Goal: Task Accomplishment & Management: Complete application form

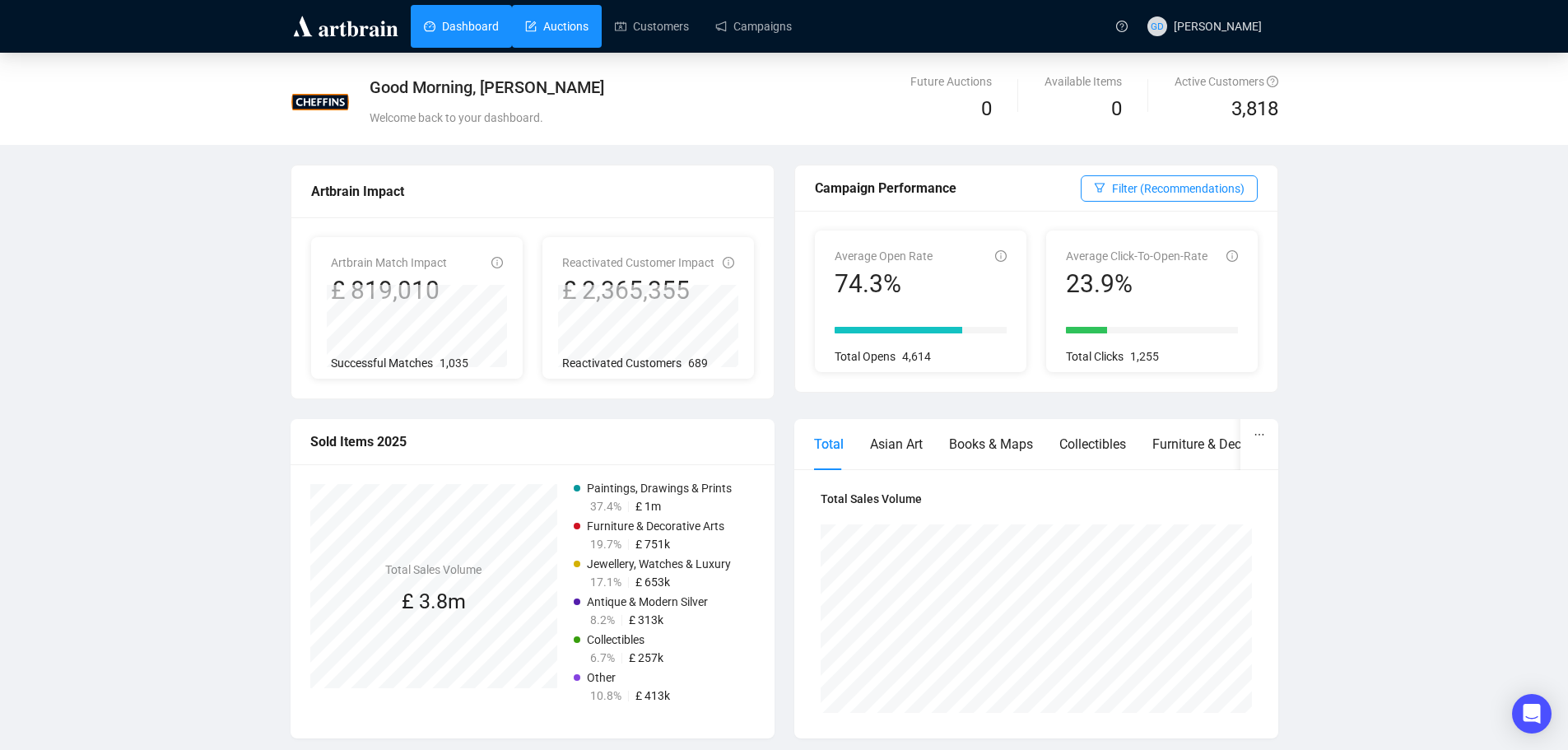
click at [567, 34] on link "Auctions" at bounding box center [557, 27] width 64 height 43
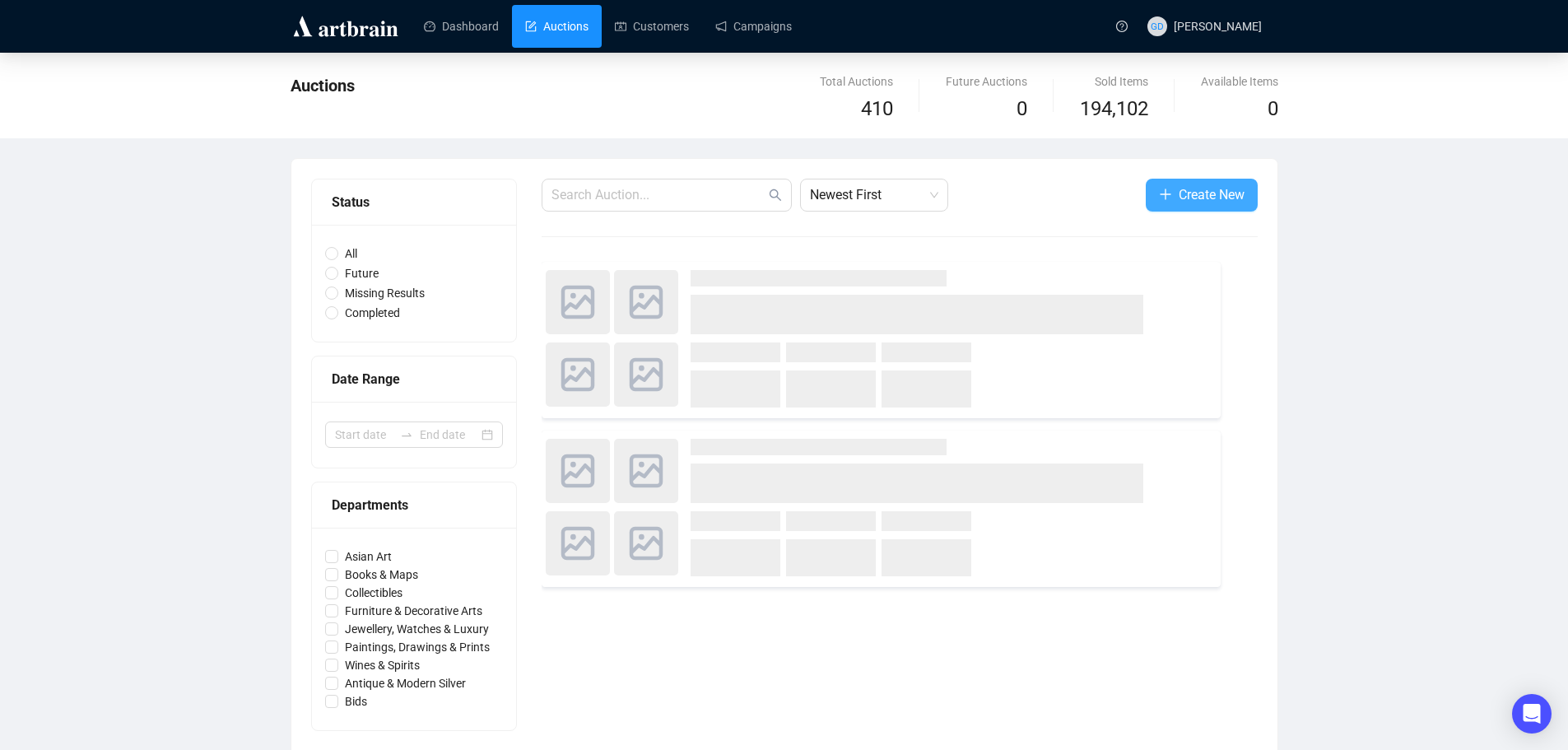
click at [1207, 189] on span "Create New" at bounding box center [1212, 195] width 65 height 21
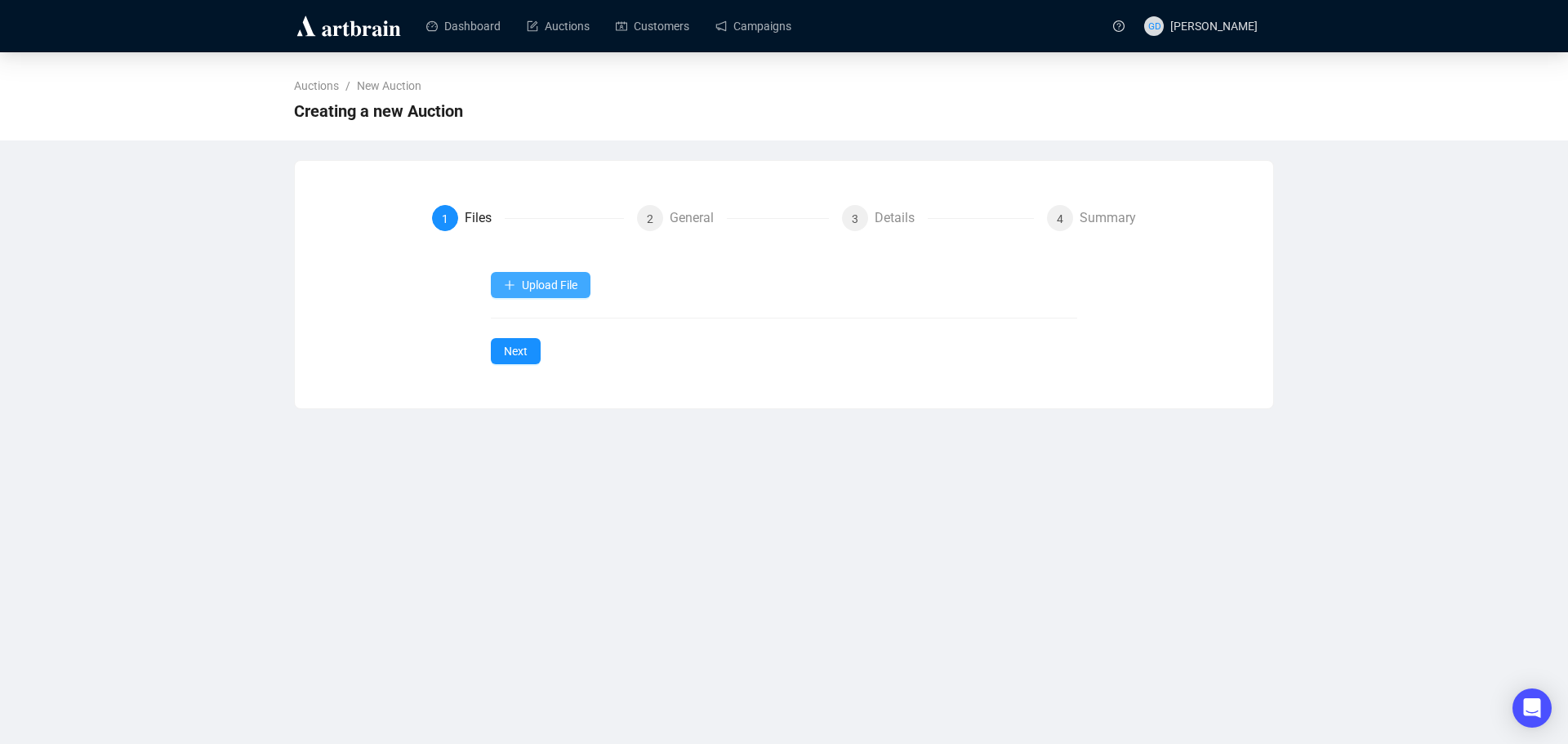
click at [544, 282] on span "Upload File" at bounding box center [549, 284] width 56 height 13
click at [548, 321] on span "Auction Items" at bounding box center [542, 324] width 75 height 18
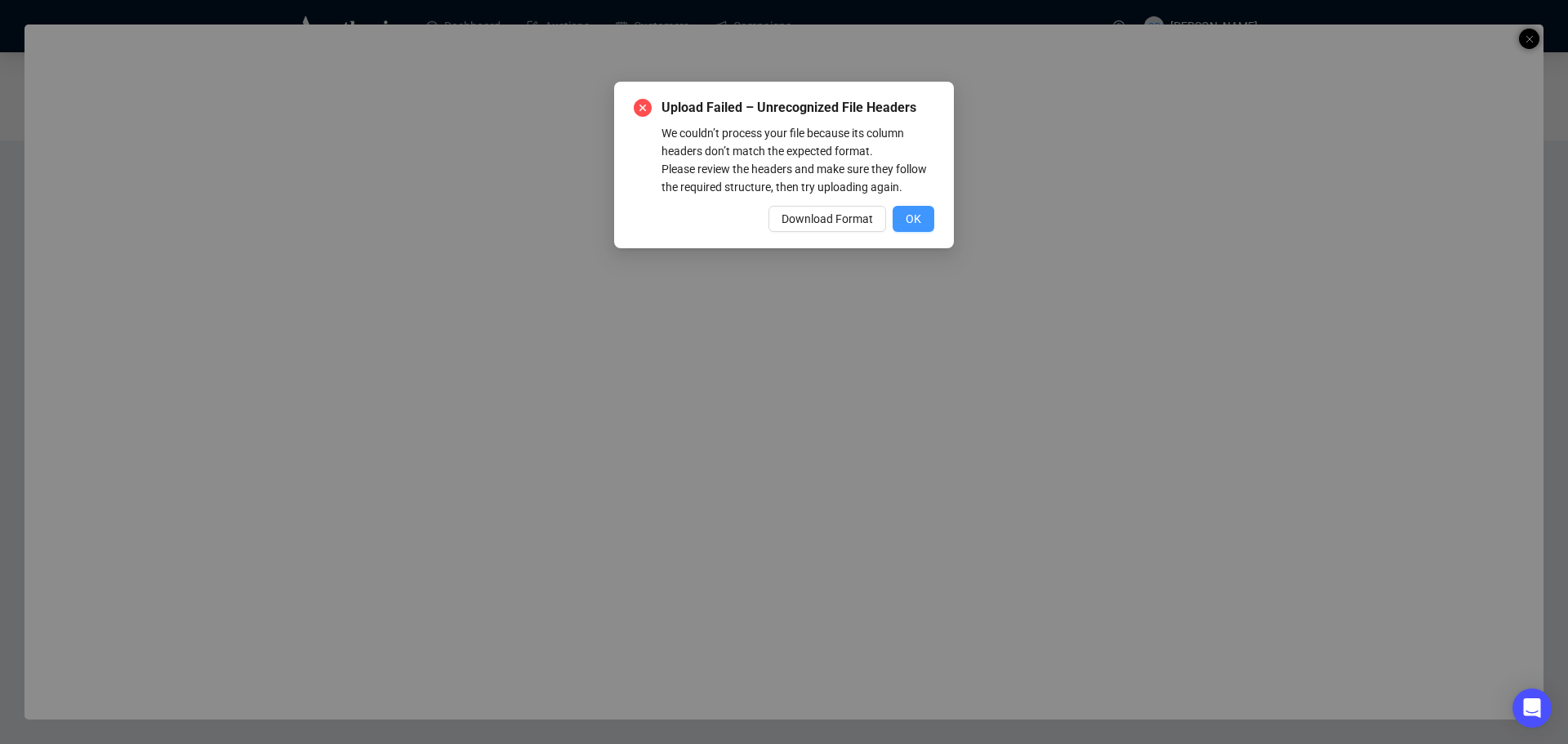
click at [918, 211] on span "OK" at bounding box center [913, 219] width 15 height 18
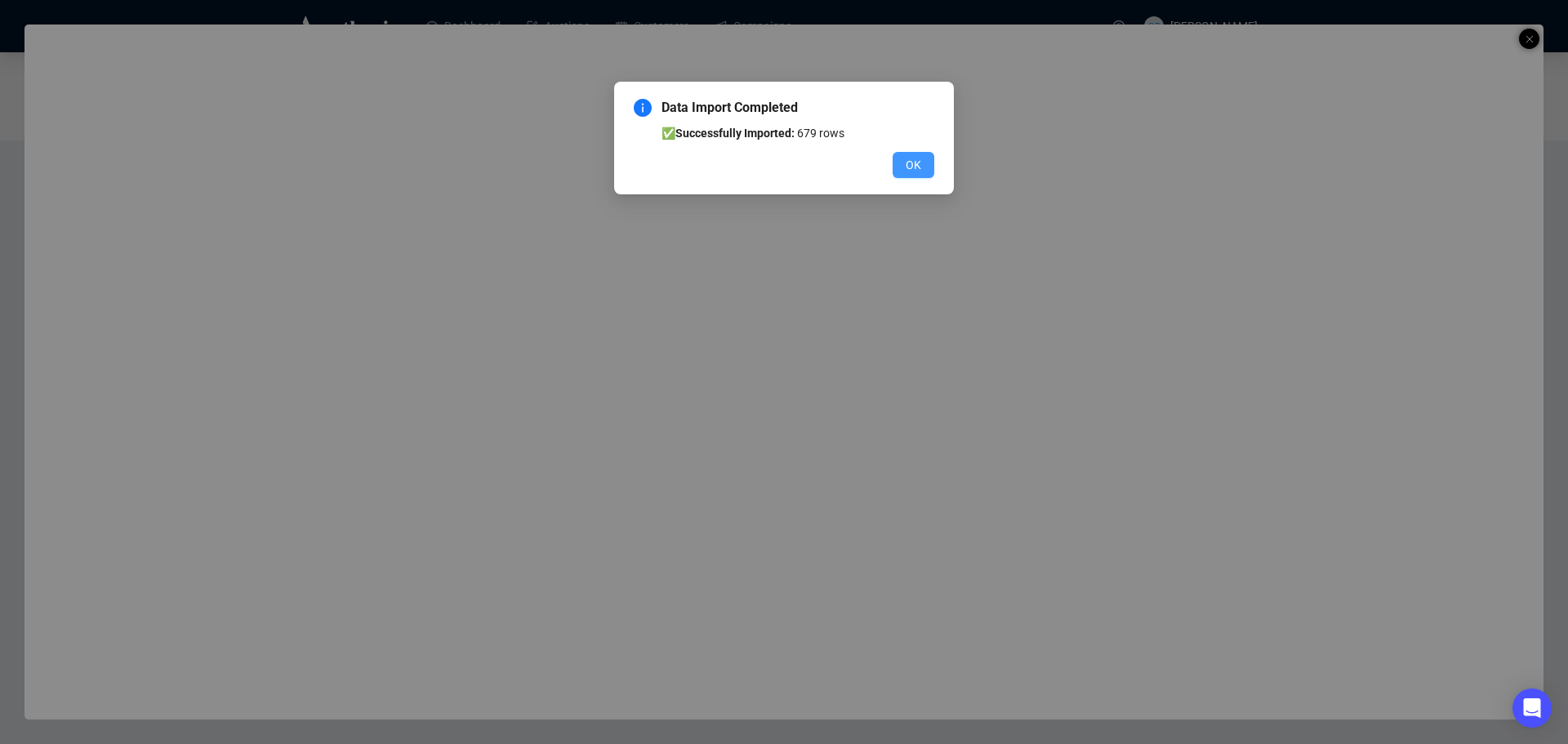
click at [913, 166] on span "OK" at bounding box center [913, 165] width 15 height 18
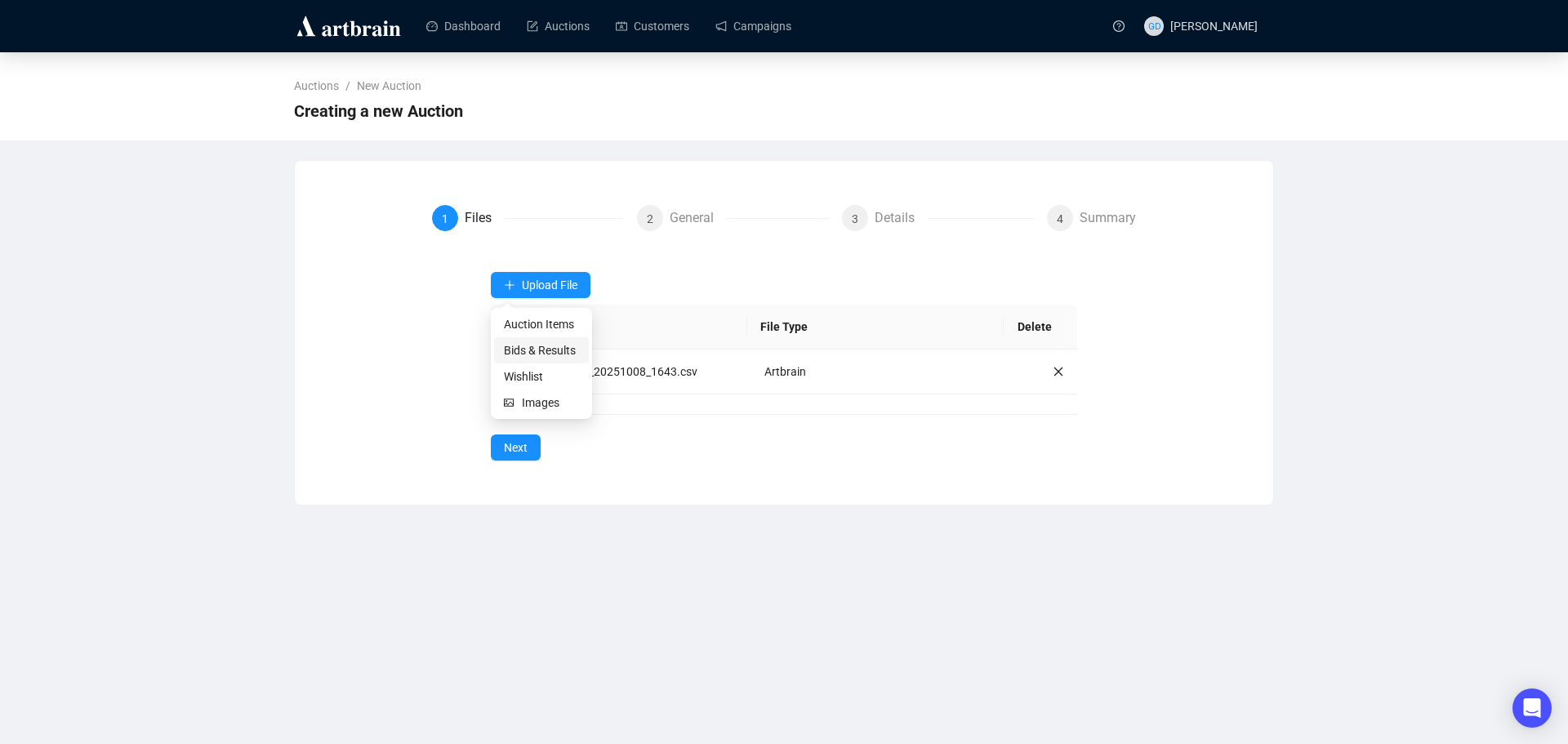
click at [538, 356] on span "Bids & Results" at bounding box center [542, 349] width 75 height 18
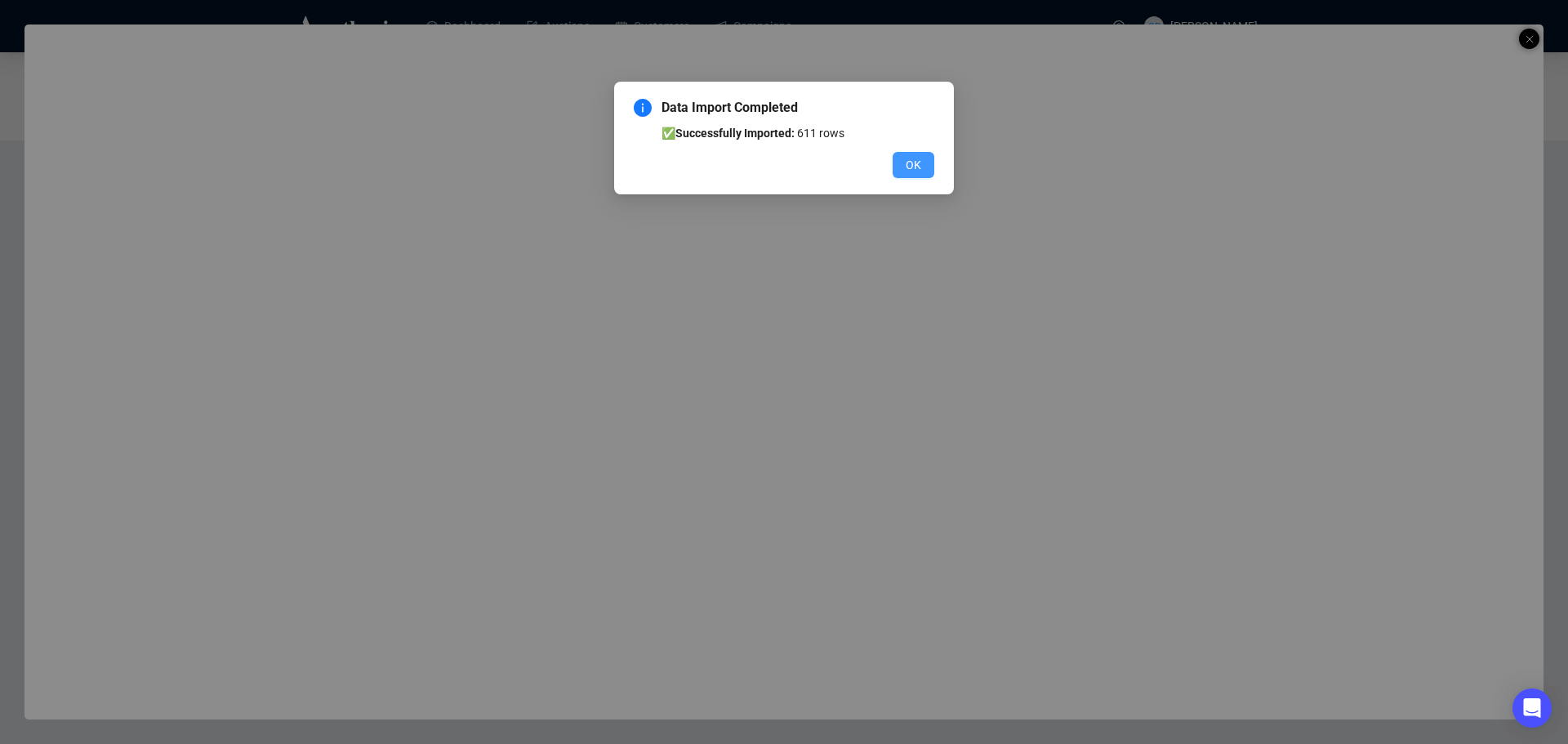
click at [906, 159] on span "OK" at bounding box center [913, 165] width 15 height 18
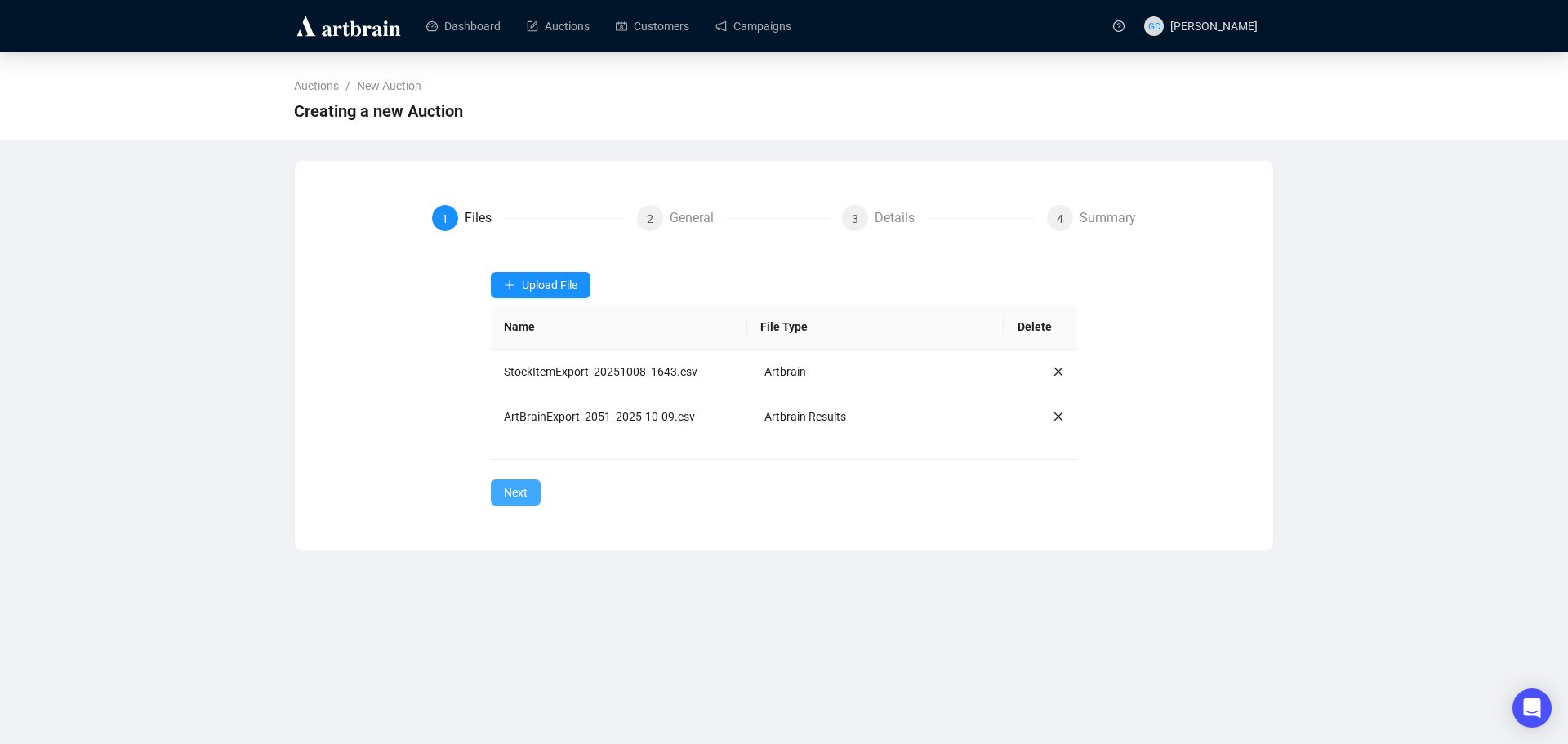
click at [524, 489] on span "Next" at bounding box center [516, 492] width 24 height 18
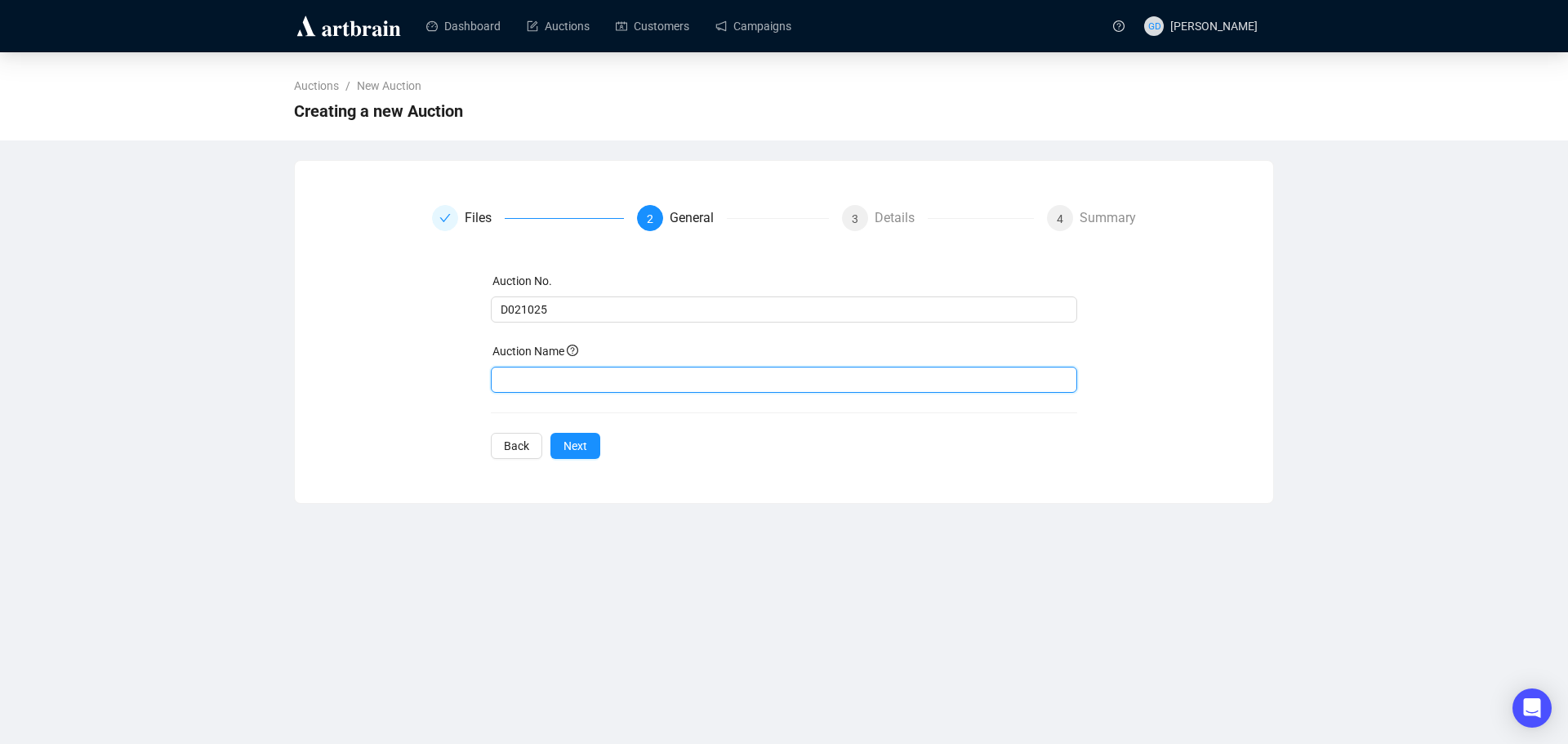
click at [549, 379] on input "text" at bounding box center [784, 379] width 587 height 26
type input "The Interiors Sale"
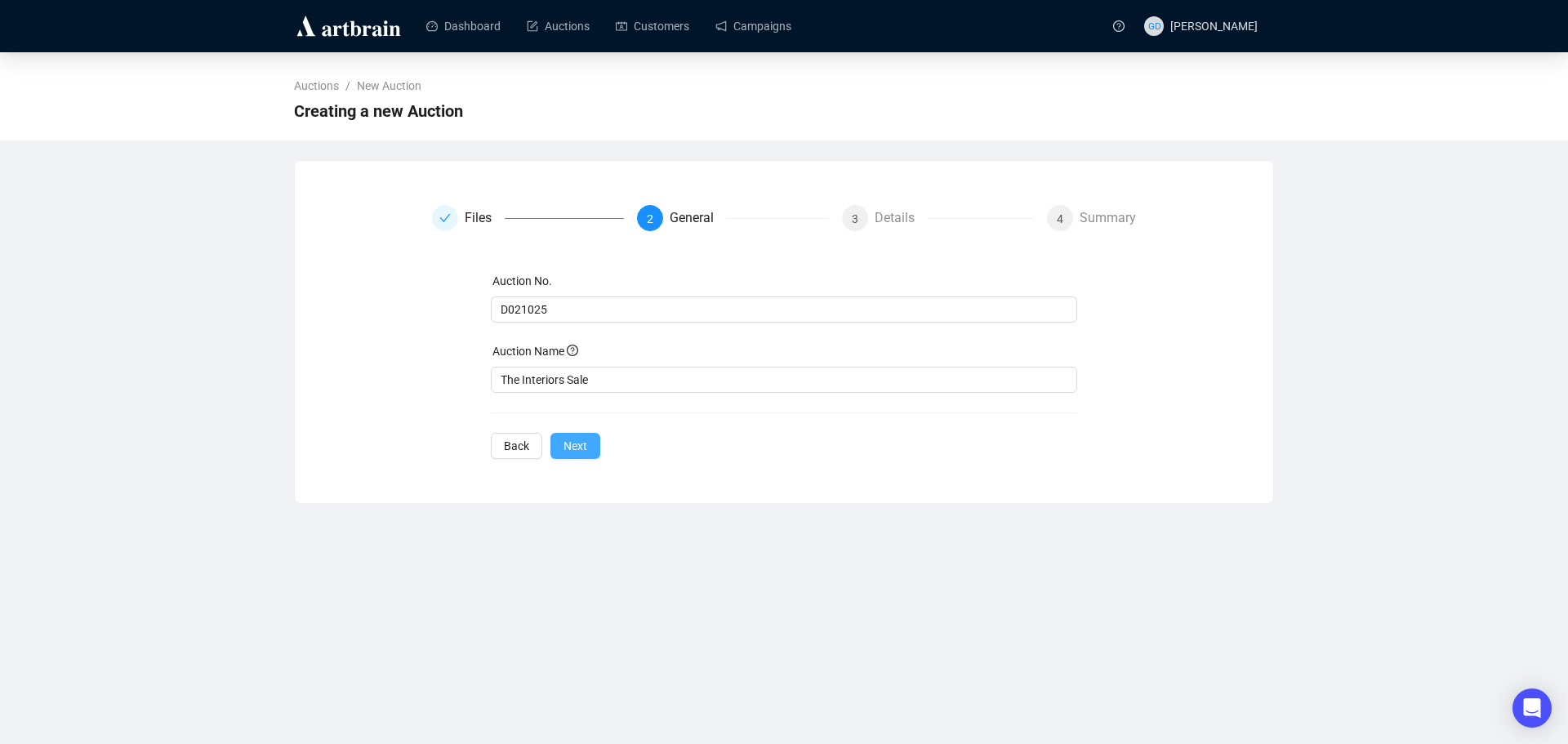
click at [587, 452] on button "Next" at bounding box center [575, 446] width 50 height 26
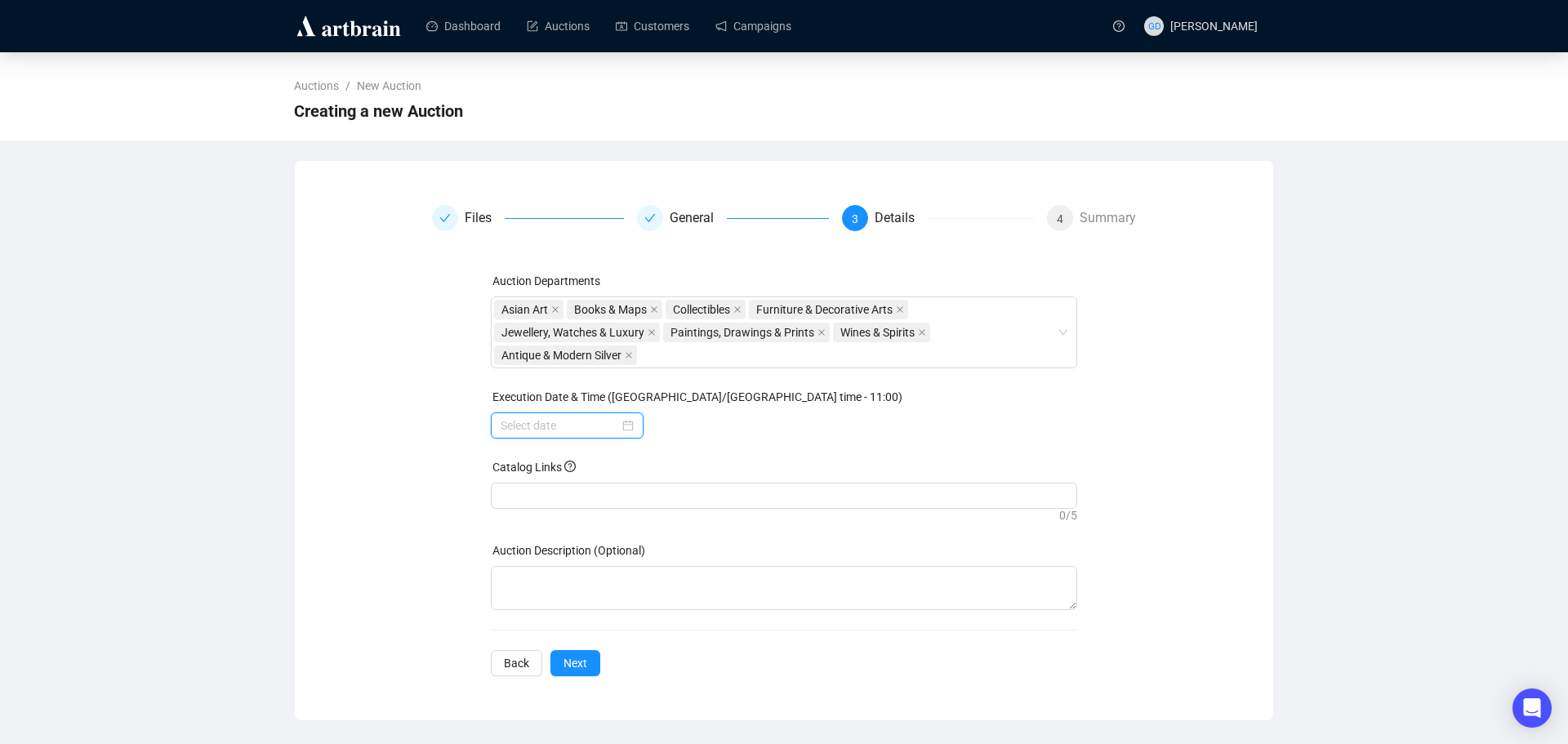
click at [594, 428] on input at bounding box center [560, 425] width 119 height 18
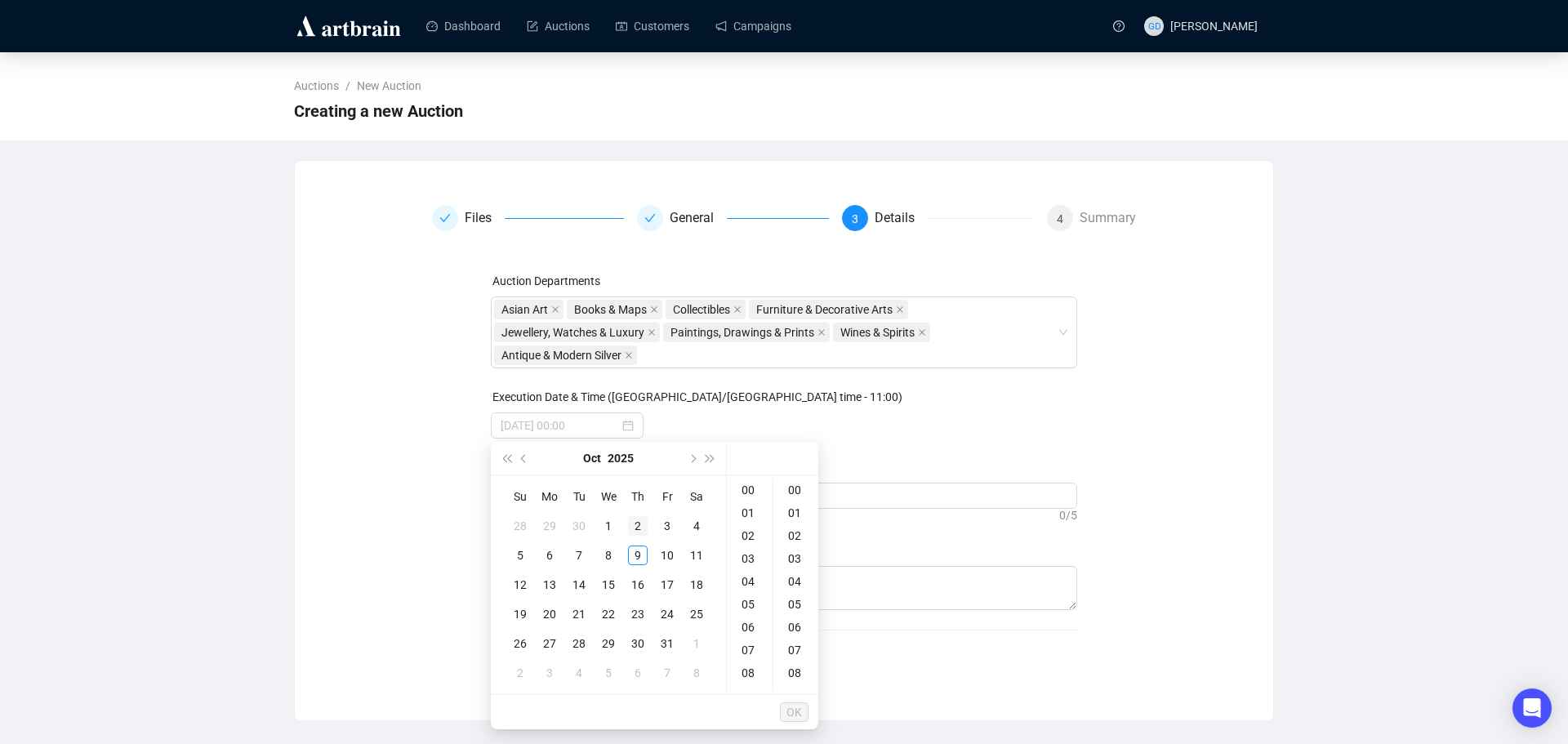
click at [640, 525] on div "2" at bounding box center [637, 525] width 20 height 20
click at [744, 636] on div "10" at bounding box center [749, 636] width 39 height 23
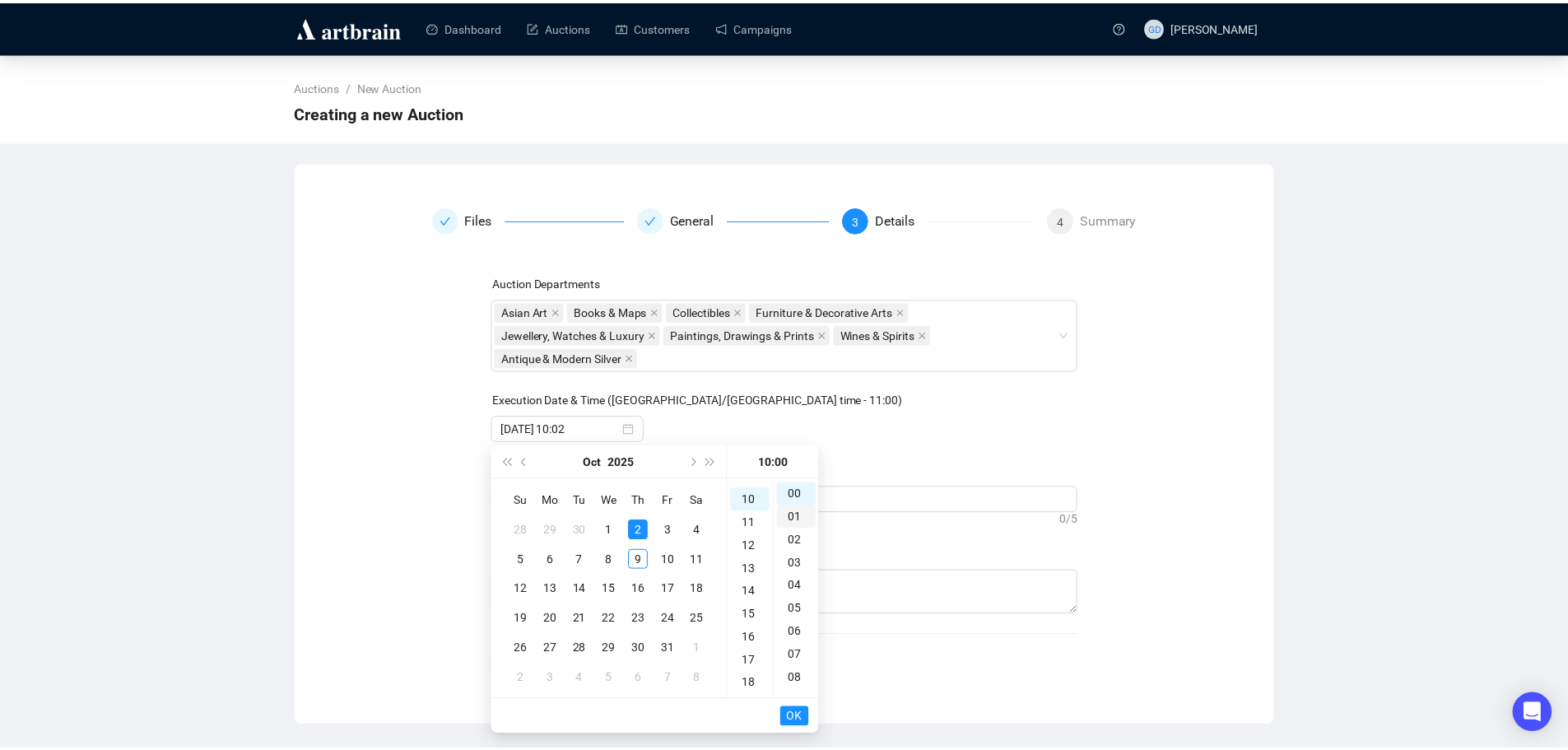
scroll to position [231, 0]
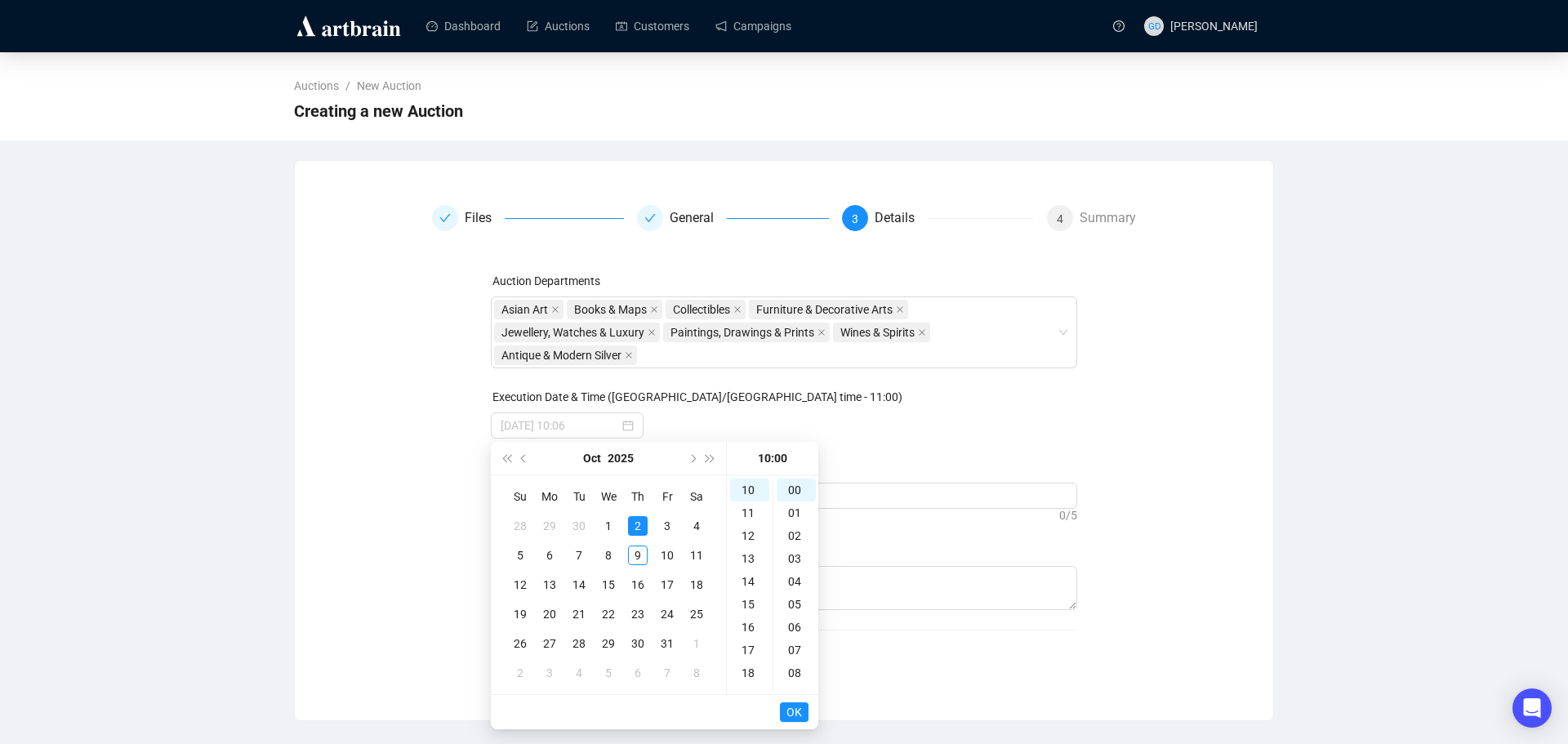
type input "[DATE] 10:00"
click at [792, 718] on span "OK" at bounding box center [794, 712] width 15 height 31
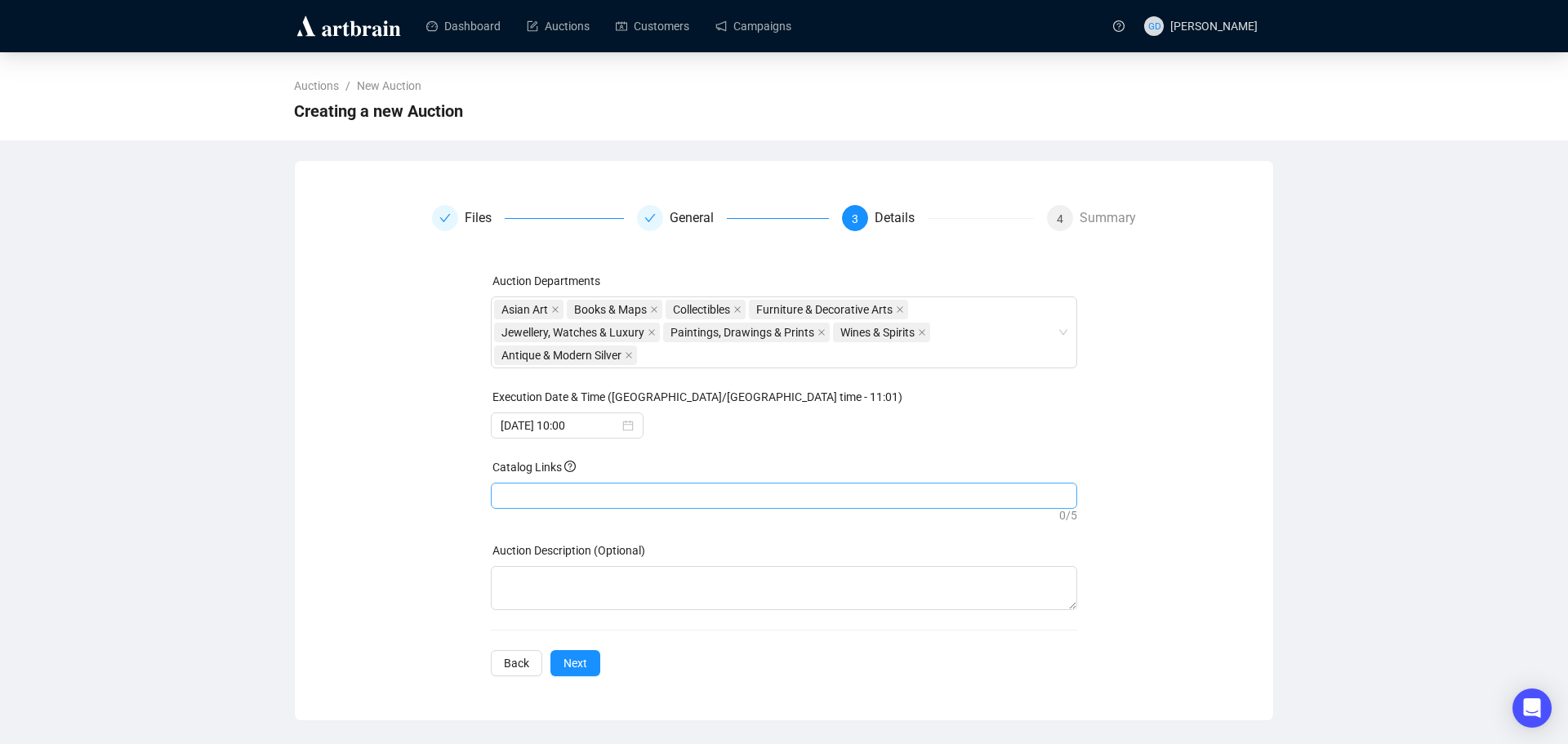
click at [501, 502] on input "search" at bounding box center [502, 495] width 3 height 20
paste input "[URL][DOMAIN_NAME]"
type input "[URL][DOMAIN_NAME]"
click at [575, 668] on span "Next" at bounding box center [575, 663] width 24 height 18
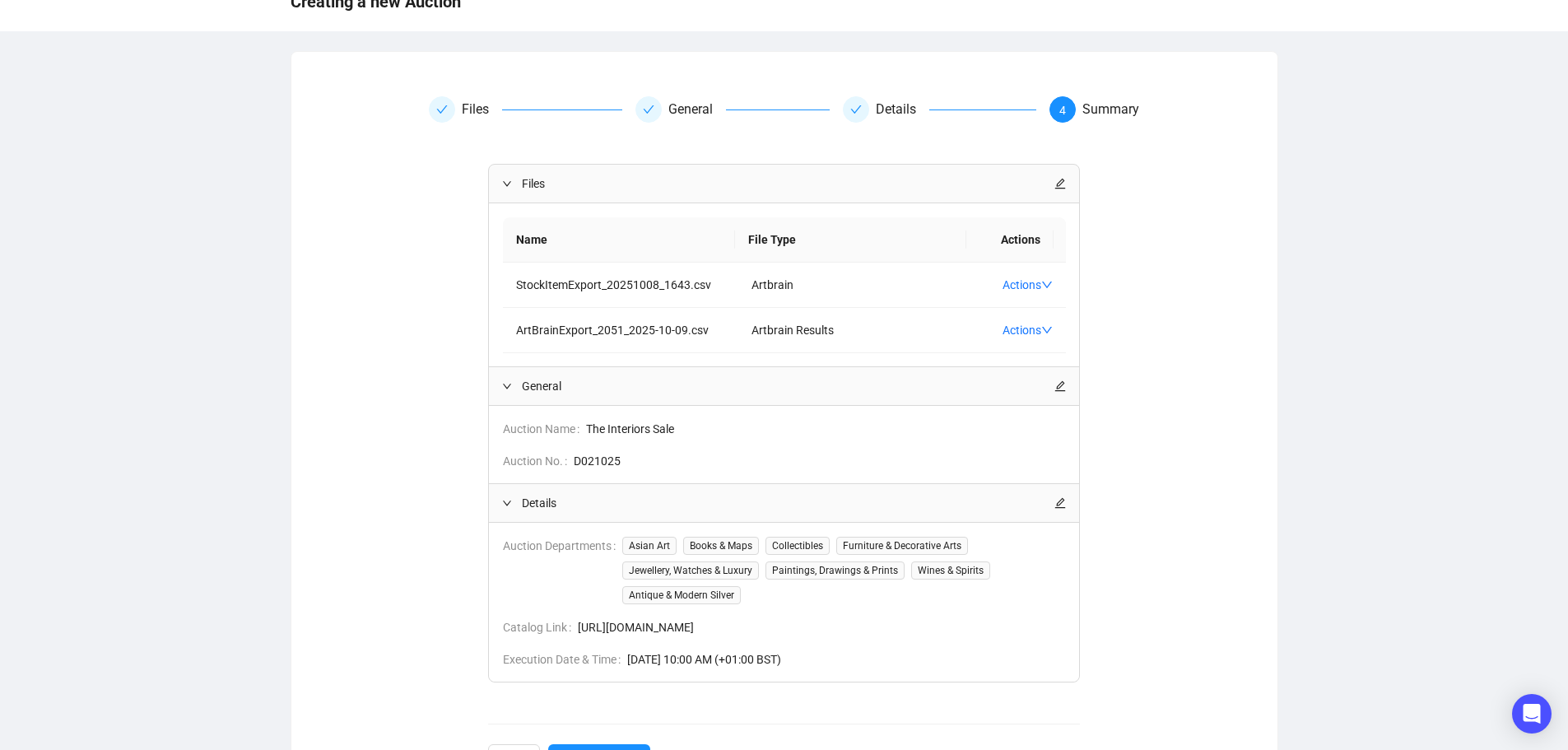
scroll to position [177, 0]
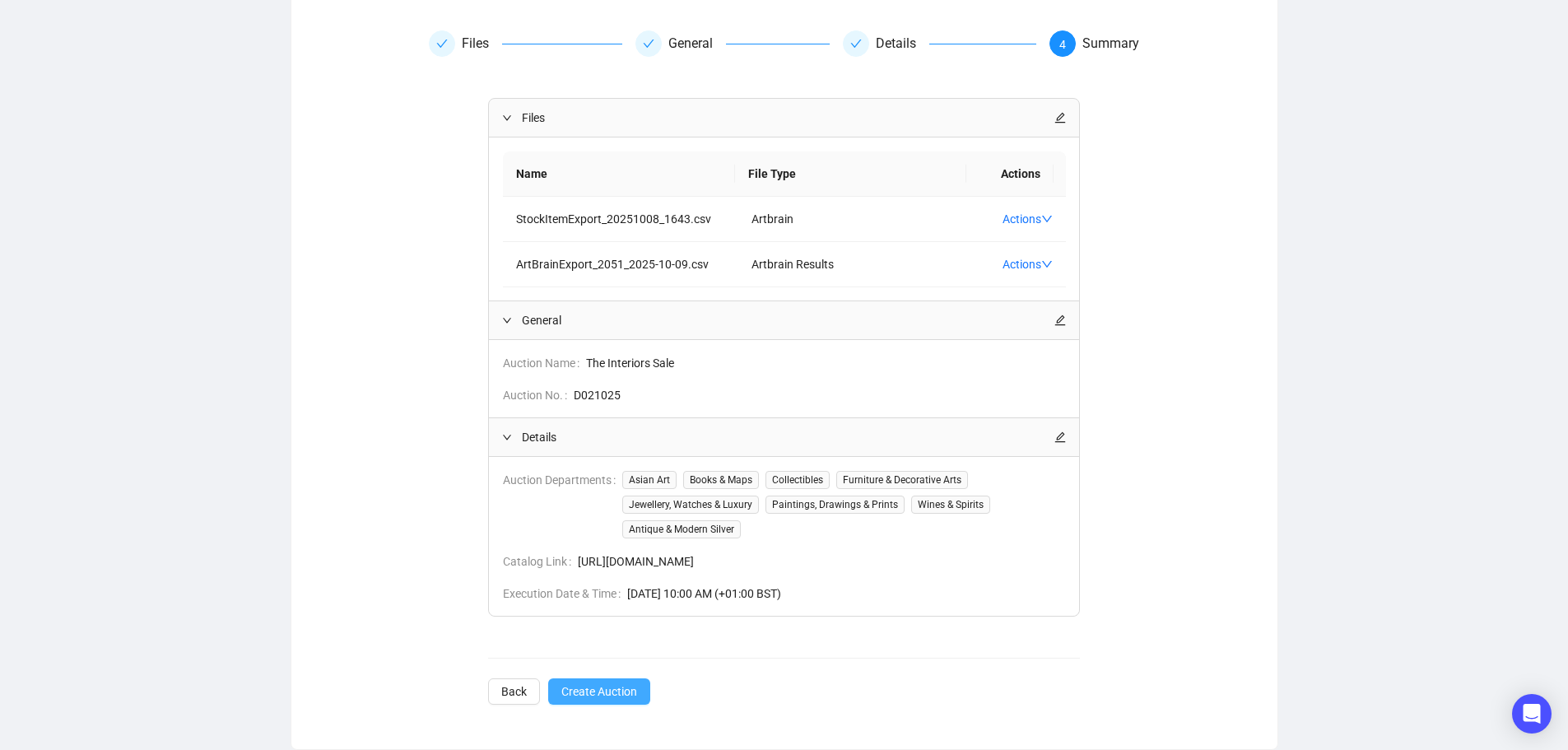
click at [579, 689] on span "Create Auction" at bounding box center [599, 691] width 76 height 18
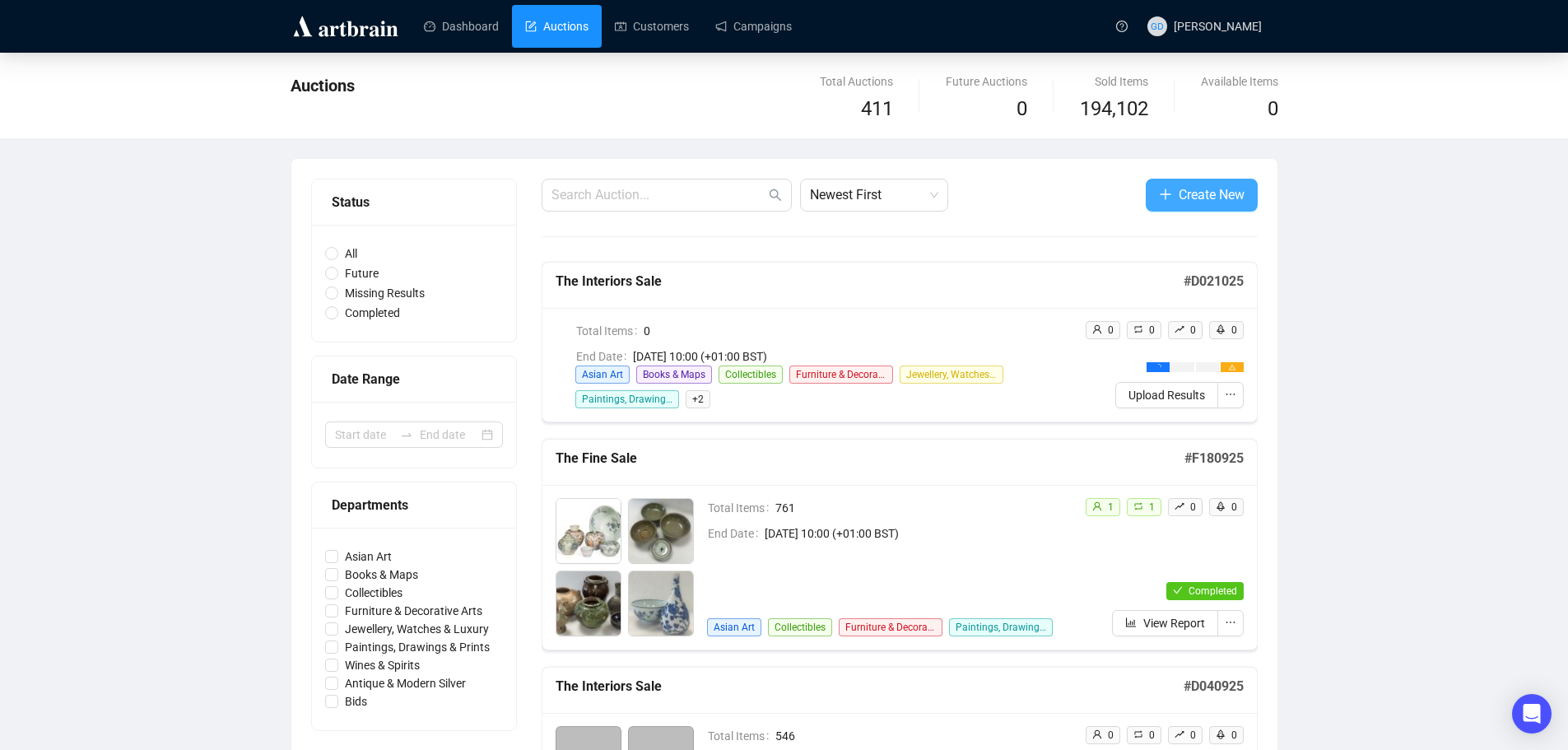
click at [1189, 191] on span "Create New" at bounding box center [1212, 195] width 65 height 21
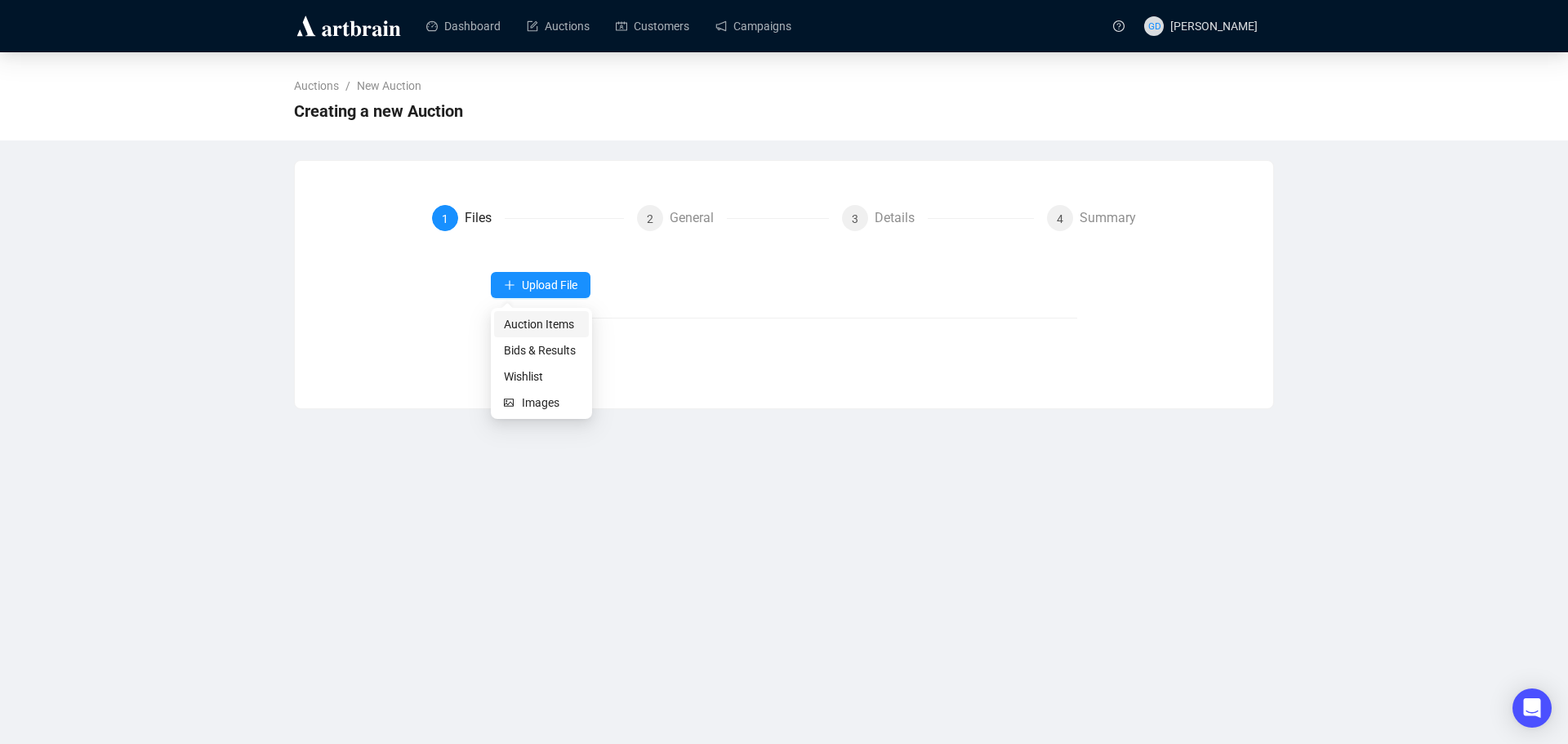
click at [542, 331] on span "Auction Items" at bounding box center [542, 324] width 75 height 18
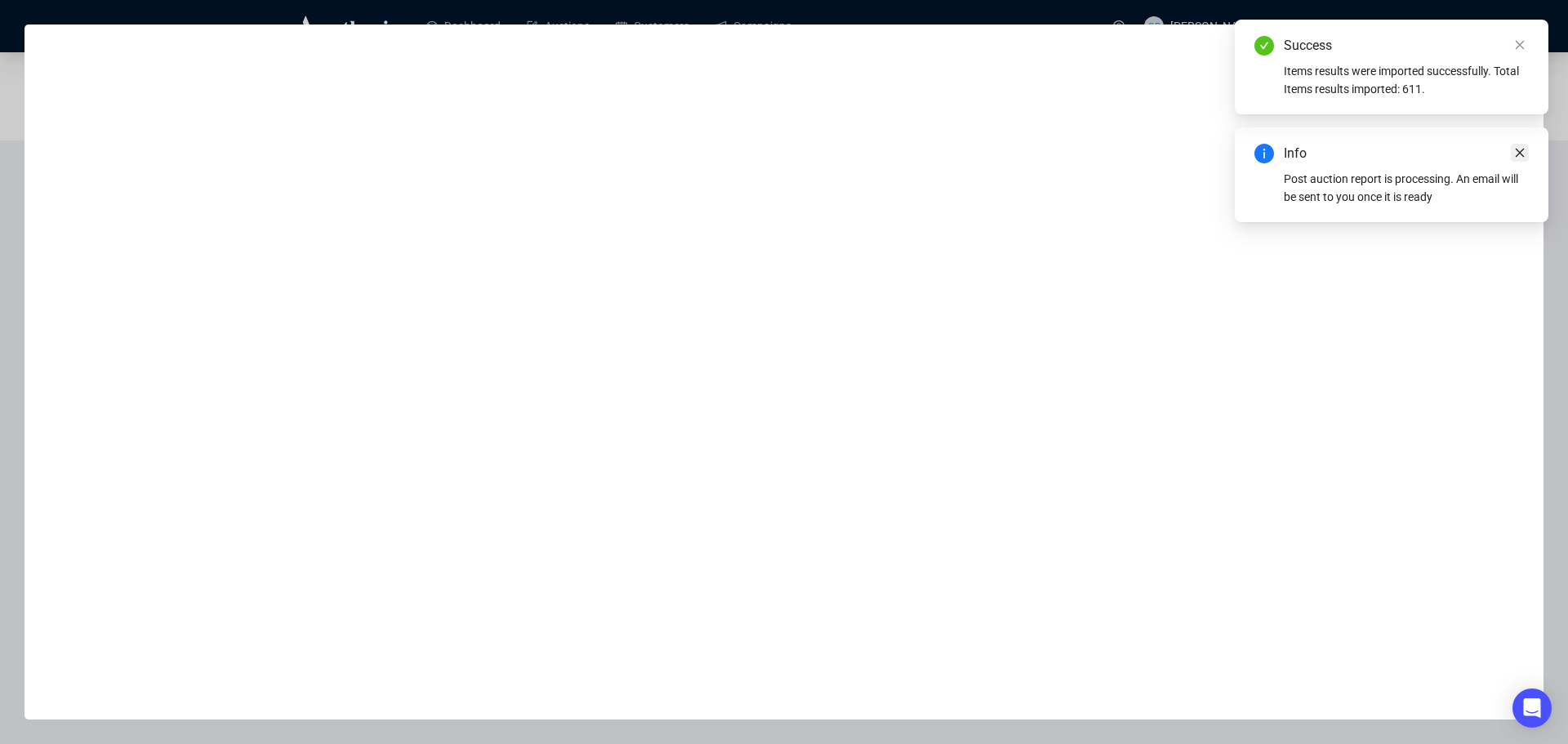
click at [1520, 147] on icon "close" at bounding box center [1519, 152] width 11 height 11
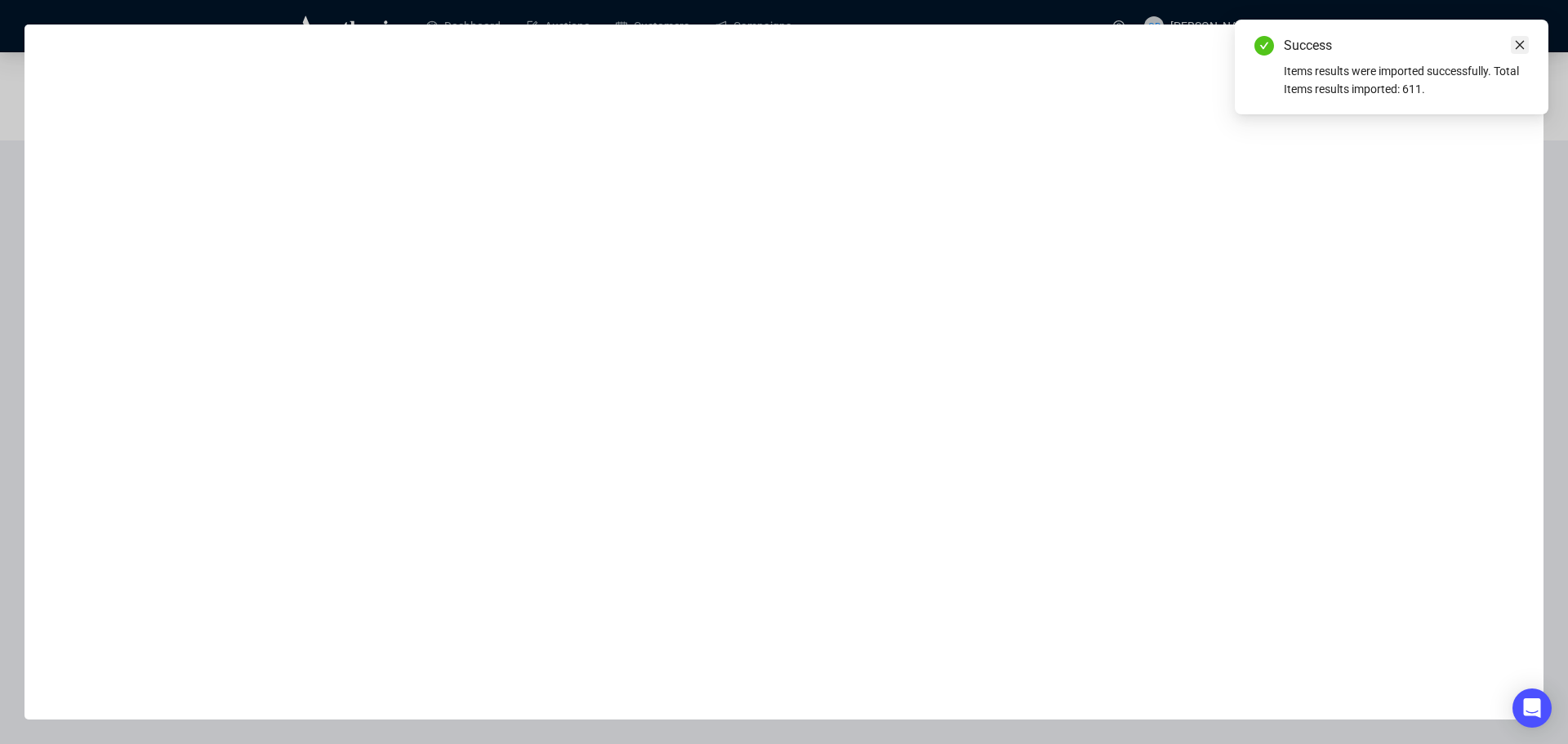
click at [1521, 42] on icon "close" at bounding box center [1519, 44] width 11 height 11
click at [1518, 44] on icon "close" at bounding box center [1519, 44] width 11 height 11
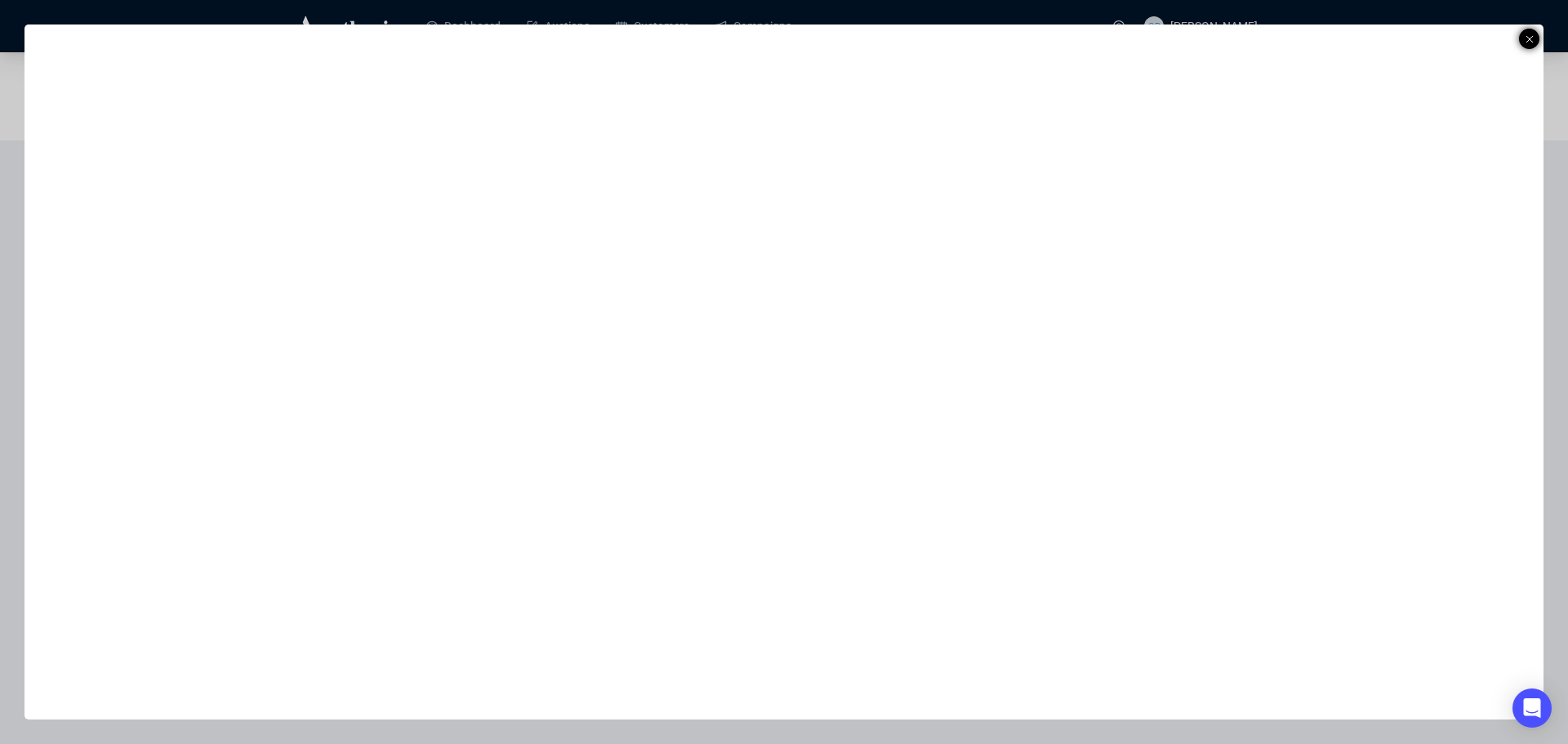
click at [1532, 40] on icon at bounding box center [1530, 38] width 9 height 20
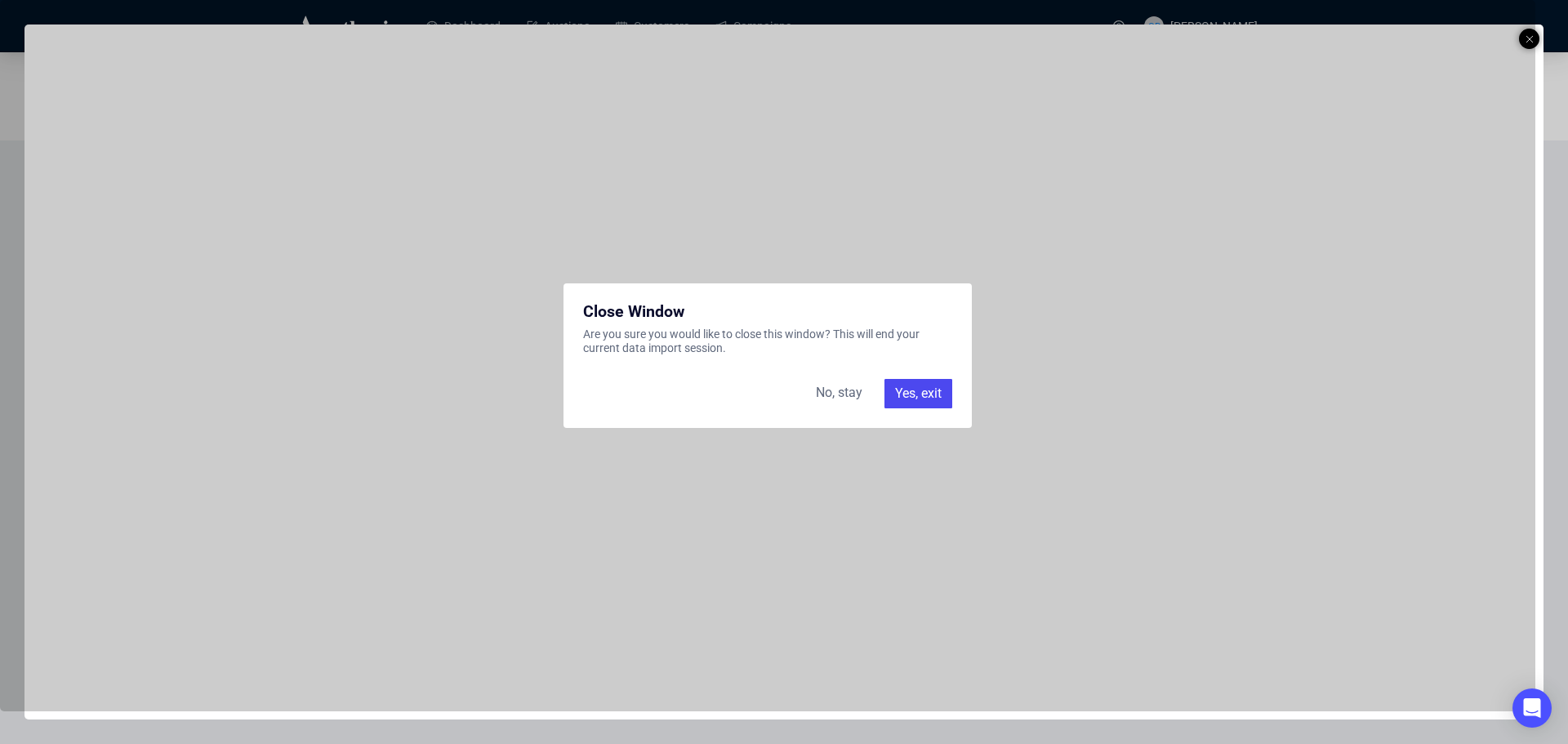
click at [919, 392] on div "Yes, exit" at bounding box center [918, 393] width 68 height 29
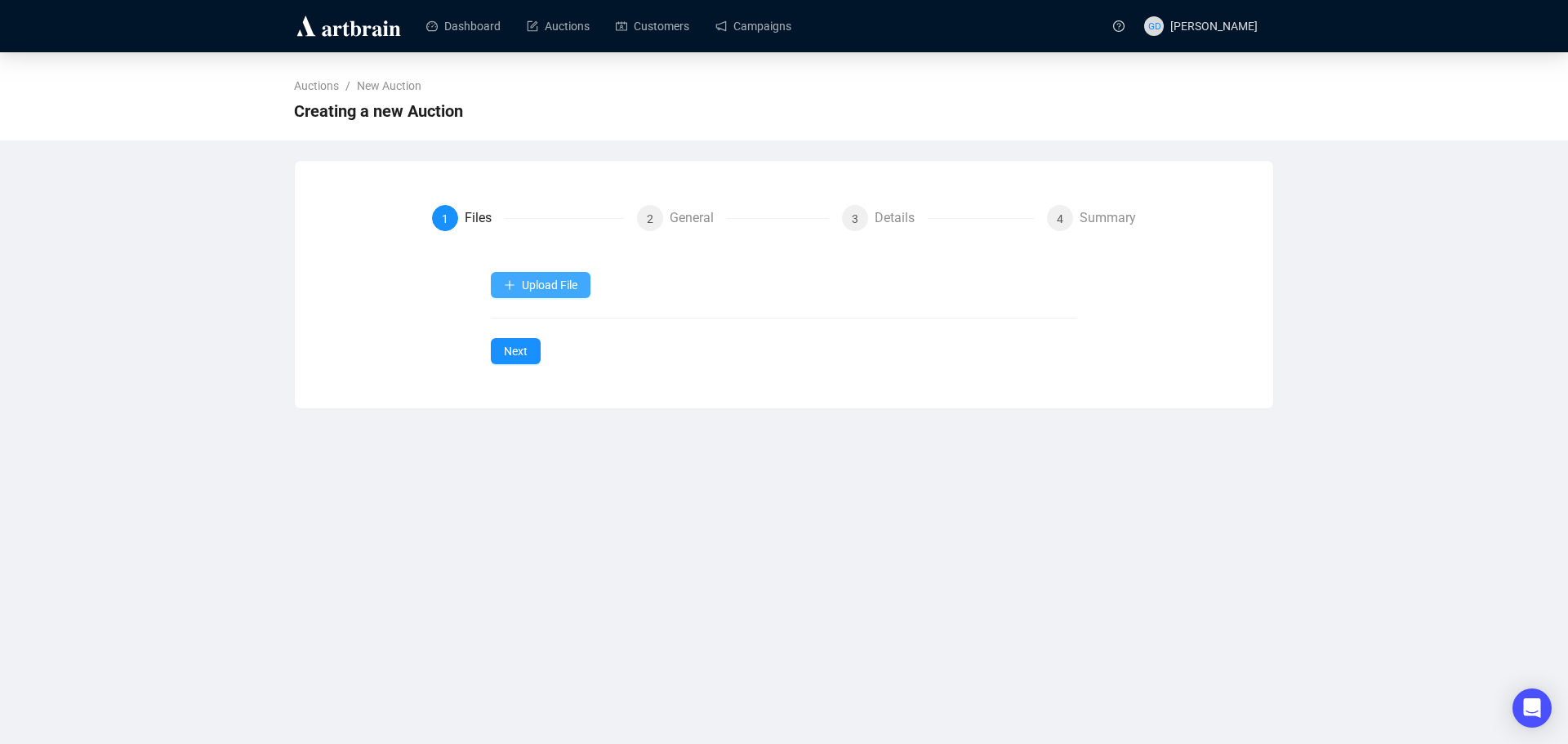
click at [577, 290] on span "Upload File" at bounding box center [549, 284] width 56 height 13
click at [574, 325] on span "Auction Items" at bounding box center [542, 324] width 75 height 18
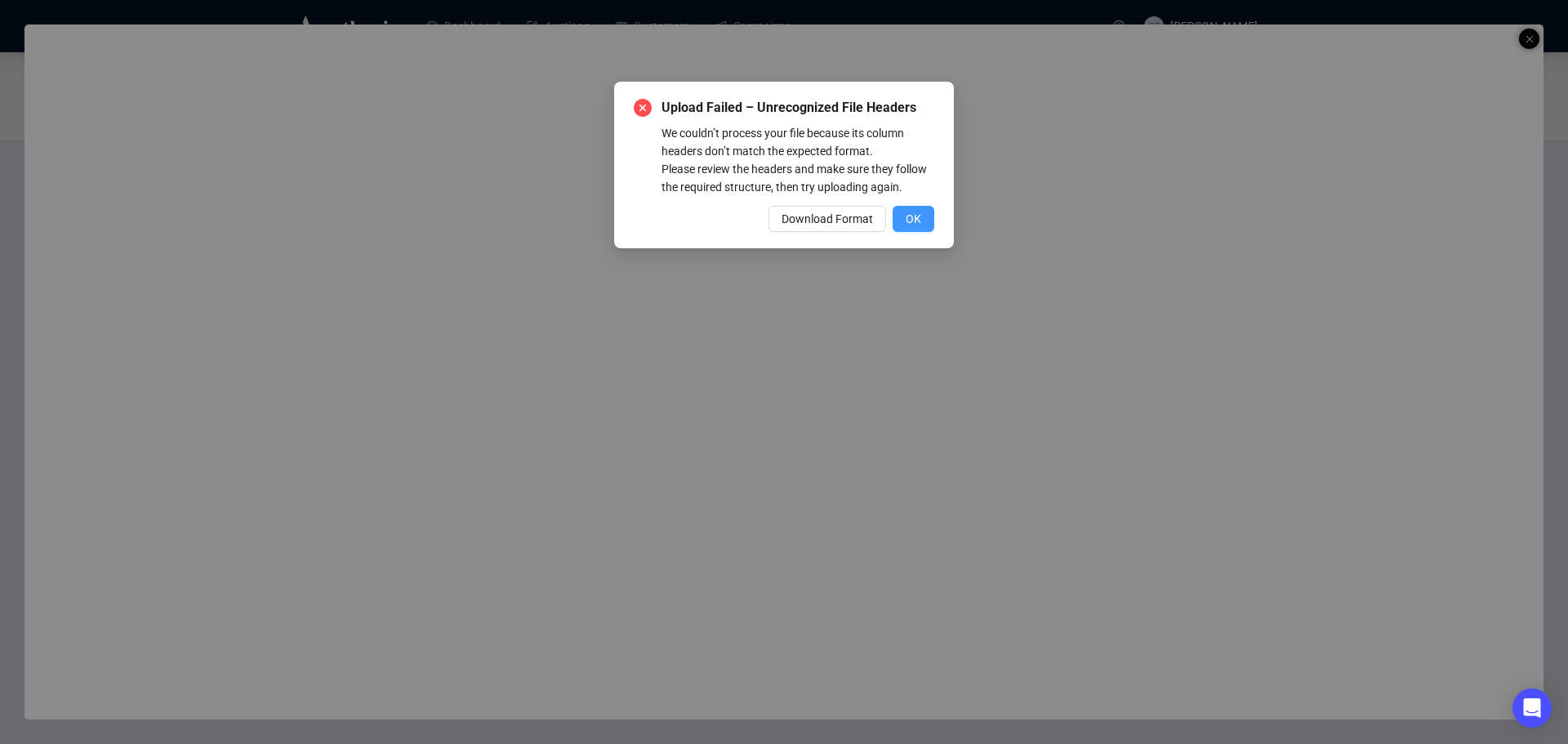
click at [915, 218] on span "OK" at bounding box center [913, 219] width 15 height 18
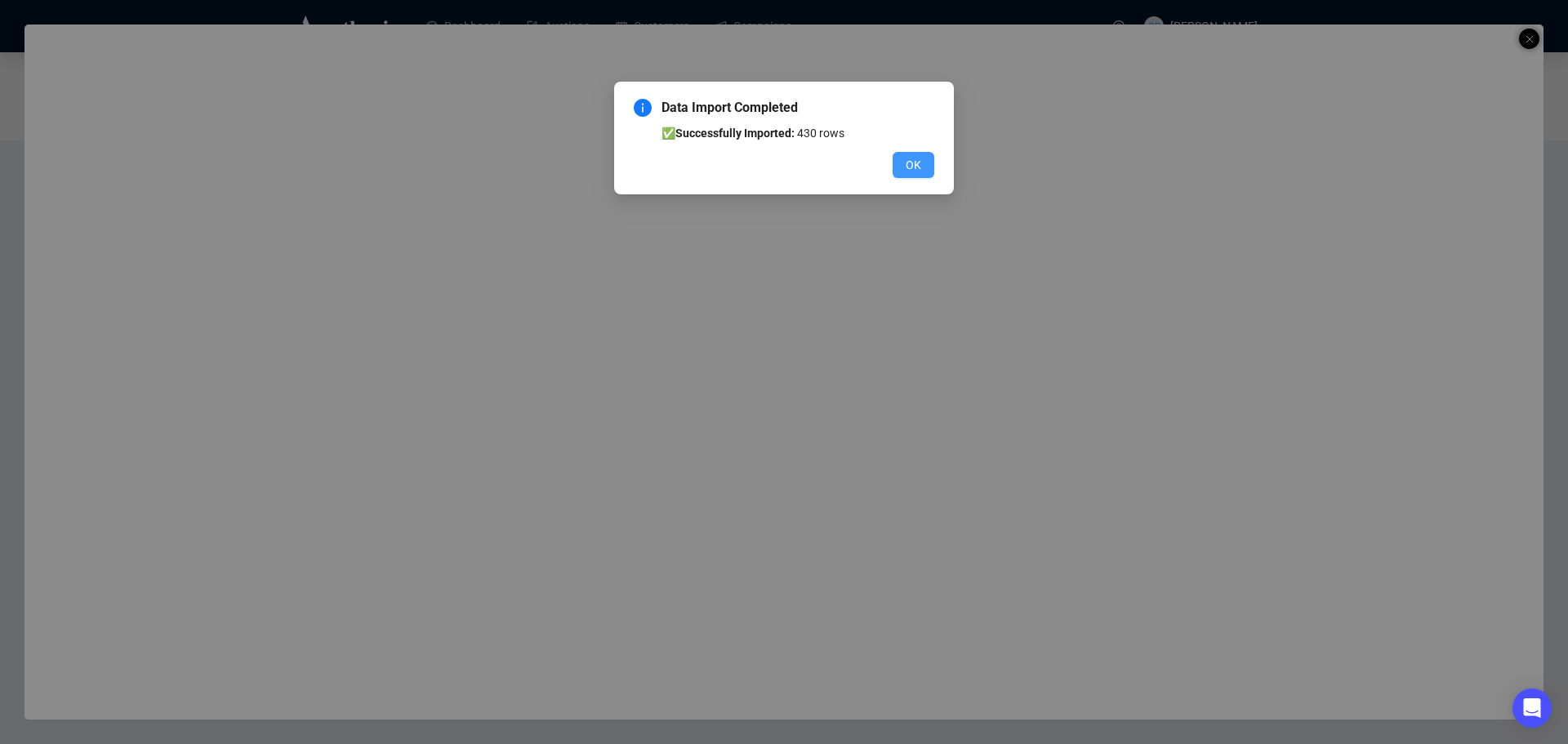
click at [926, 161] on button "OK" at bounding box center [913, 165] width 42 height 26
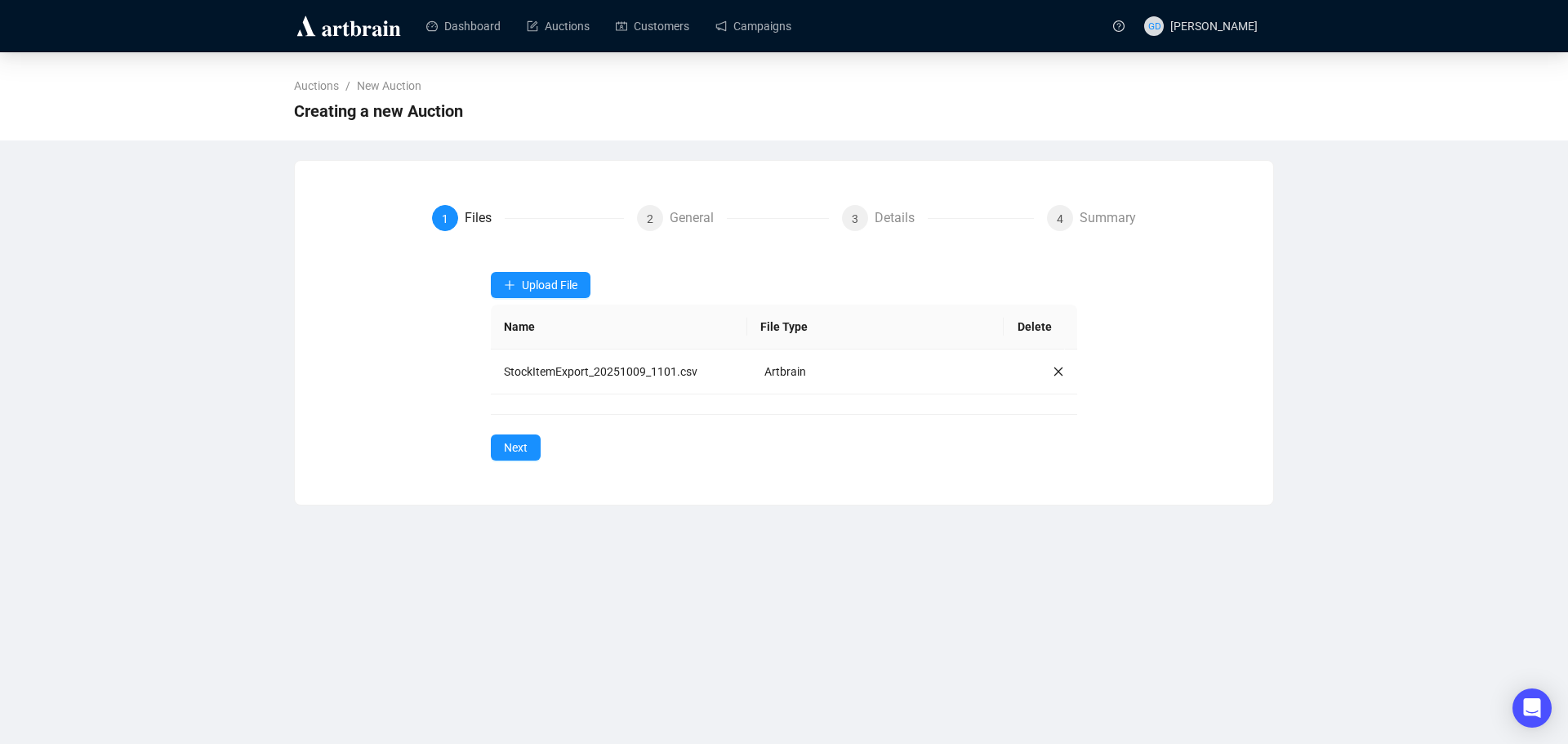
click at [1505, 48] on div "Dashboard Auctions Customers Campaigns GD [PERSON_NAME]" at bounding box center [784, 26] width 1568 height 51
click at [517, 440] on span "Next" at bounding box center [516, 447] width 24 height 18
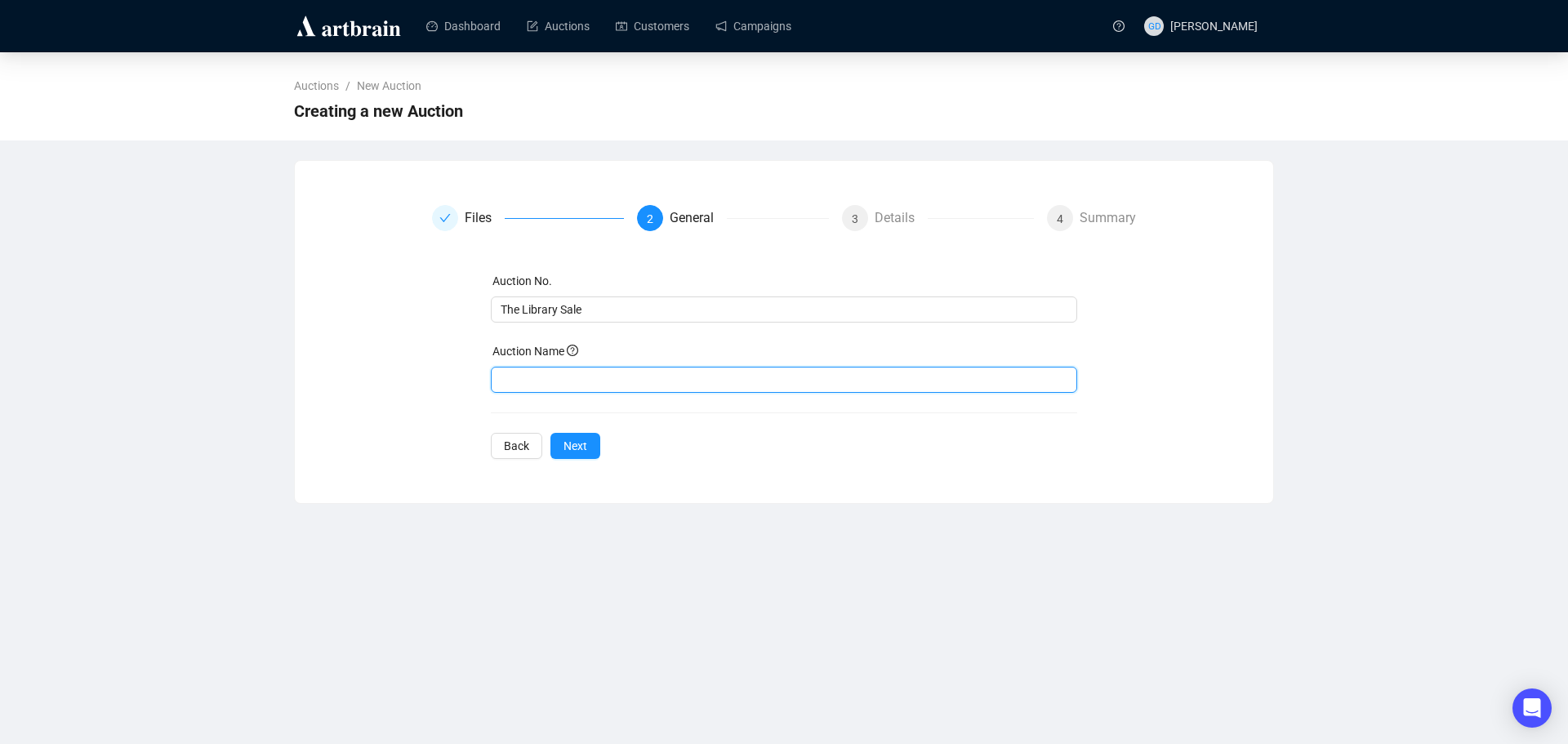
click at [551, 390] on input "text" at bounding box center [784, 379] width 587 height 26
type input "The Library Sale"
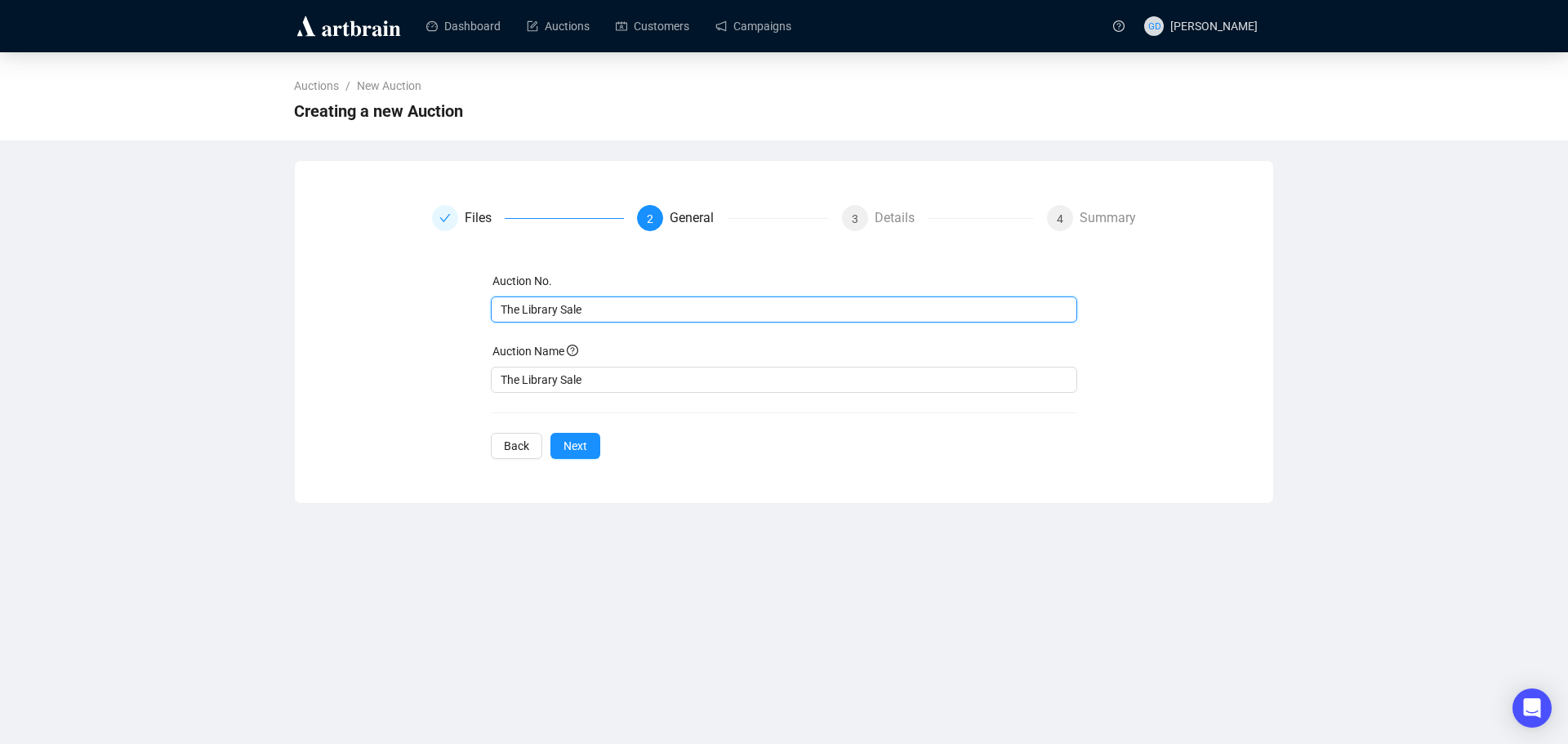
drag, startPoint x: 598, startPoint y: 313, endPoint x: 167, endPoint y: 294, distance: 431.4
click at [167, 294] on div "Auctions / New Auction Creating a new Auction Files 2 General 3 Details 4 Summa…" at bounding box center [784, 278] width 1568 height 452
type input "B091025"
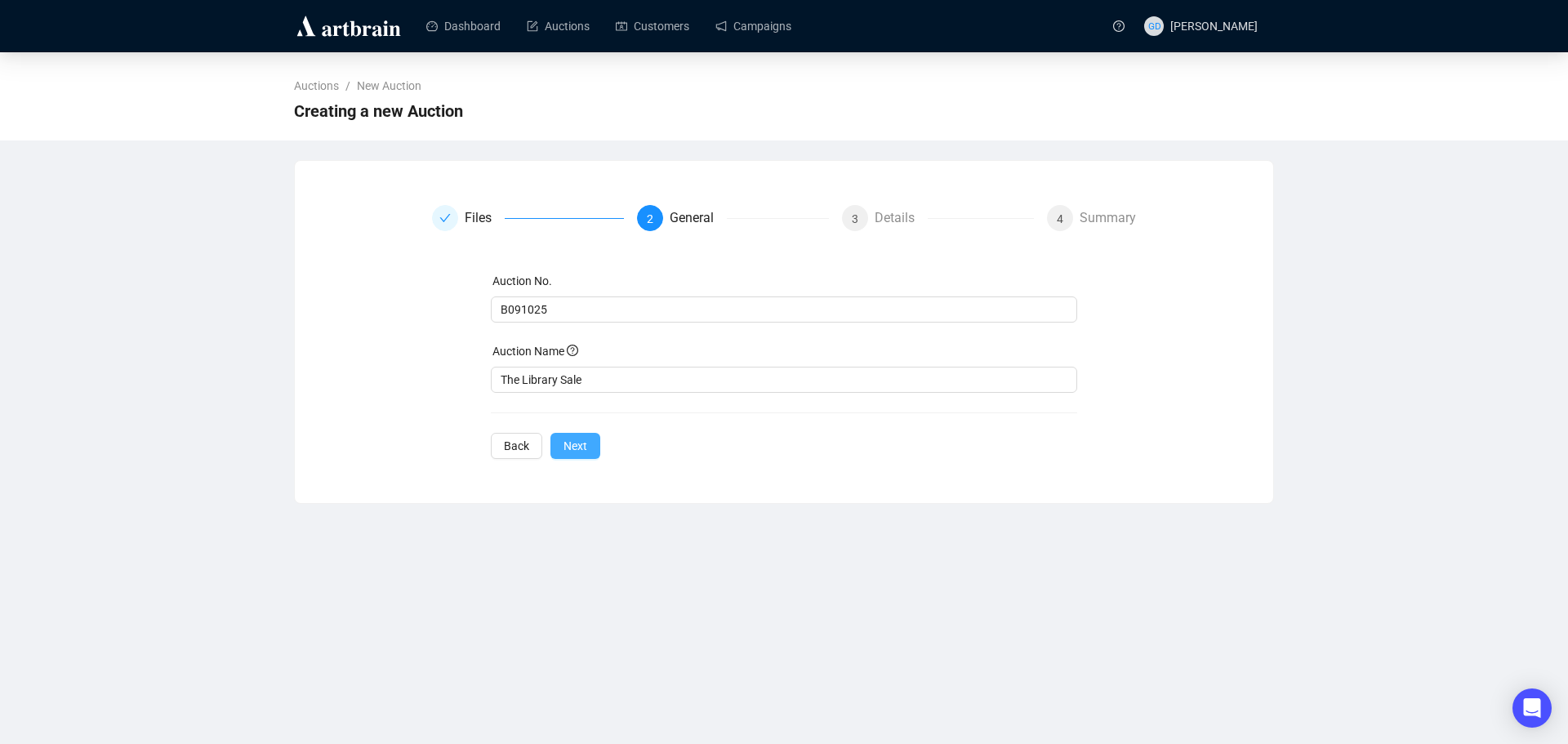
click at [561, 446] on button "Next" at bounding box center [575, 446] width 50 height 26
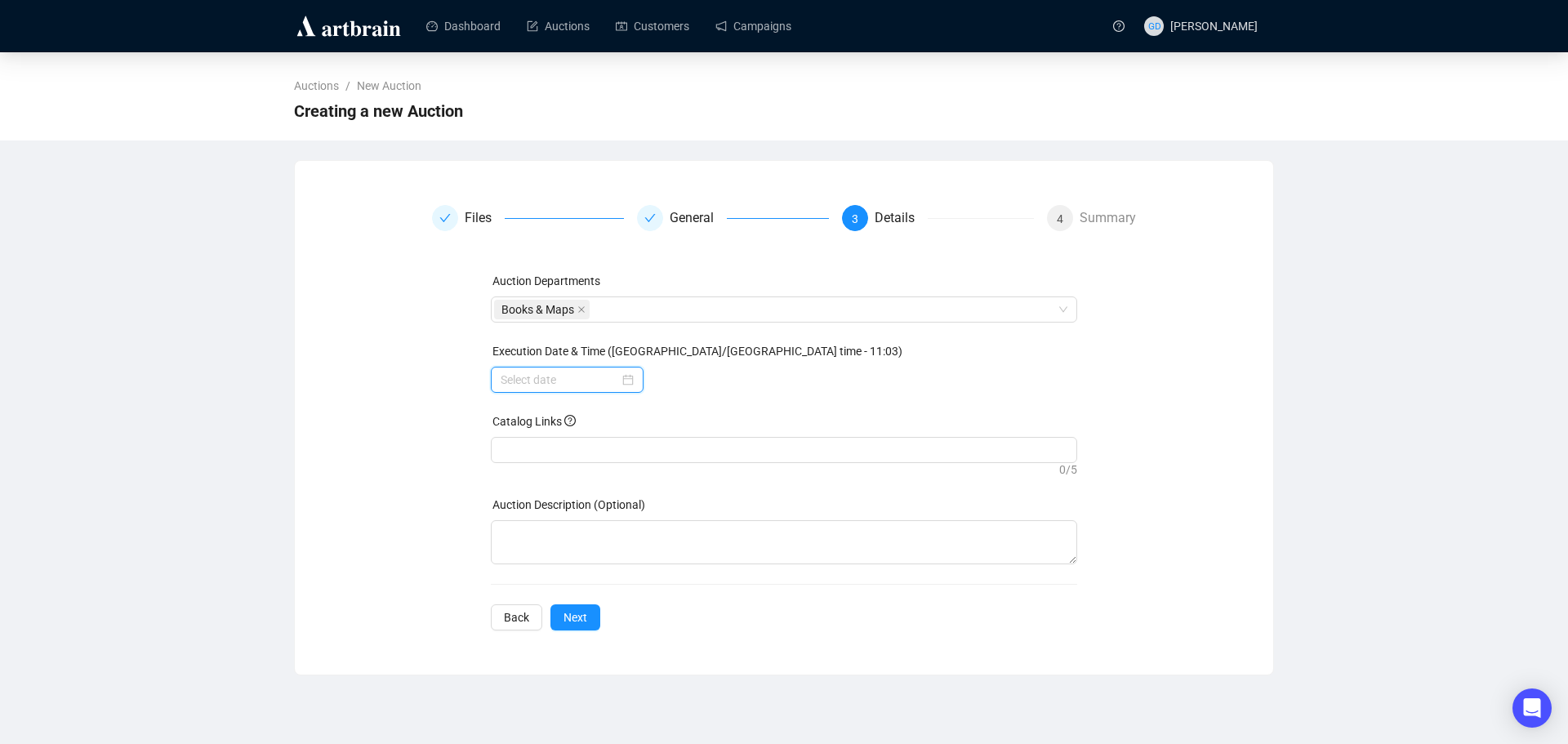
click at [584, 376] on input at bounding box center [560, 379] width 119 height 18
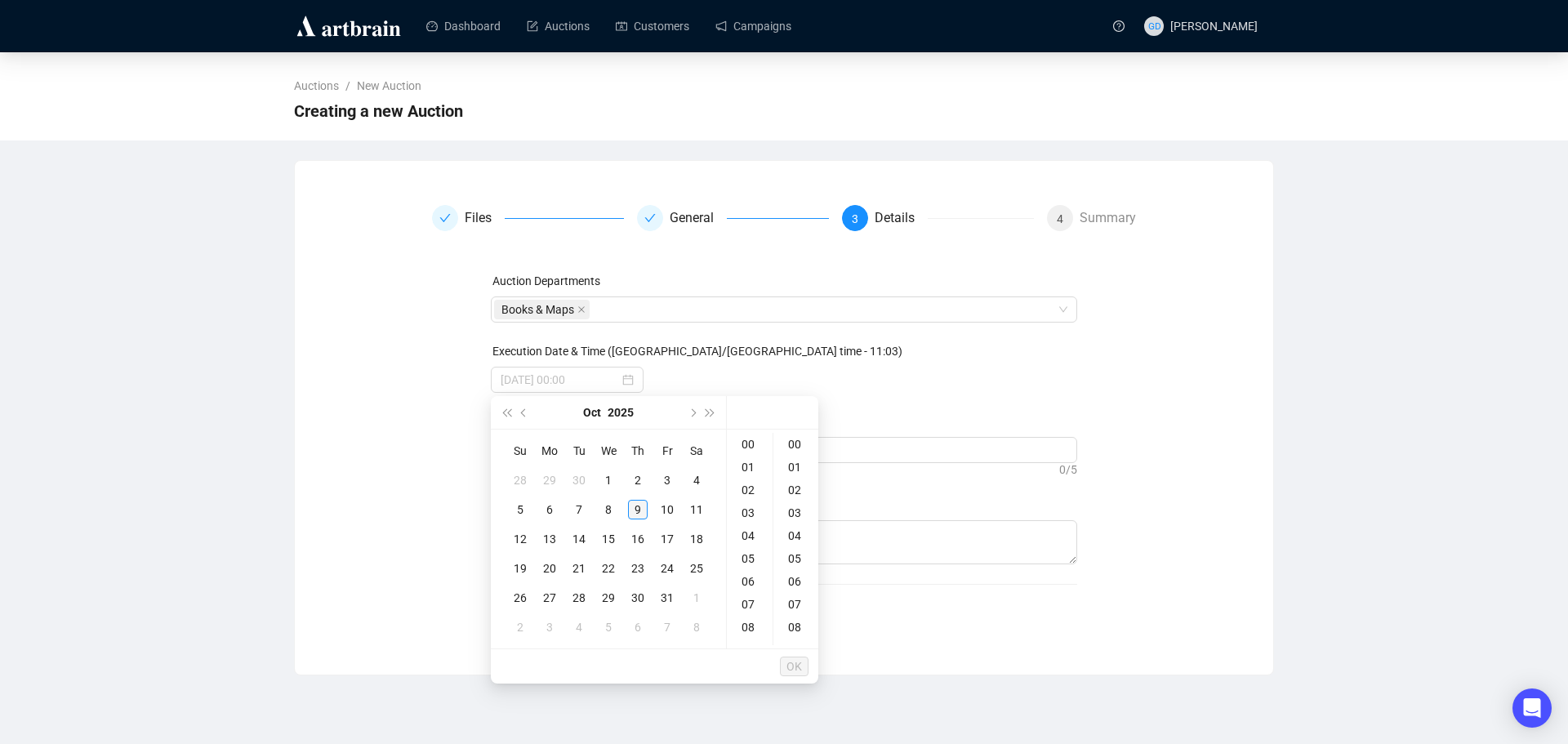
click at [636, 506] on div "9" at bounding box center [637, 509] width 20 height 20
click at [749, 595] on div "10" at bounding box center [749, 591] width 39 height 23
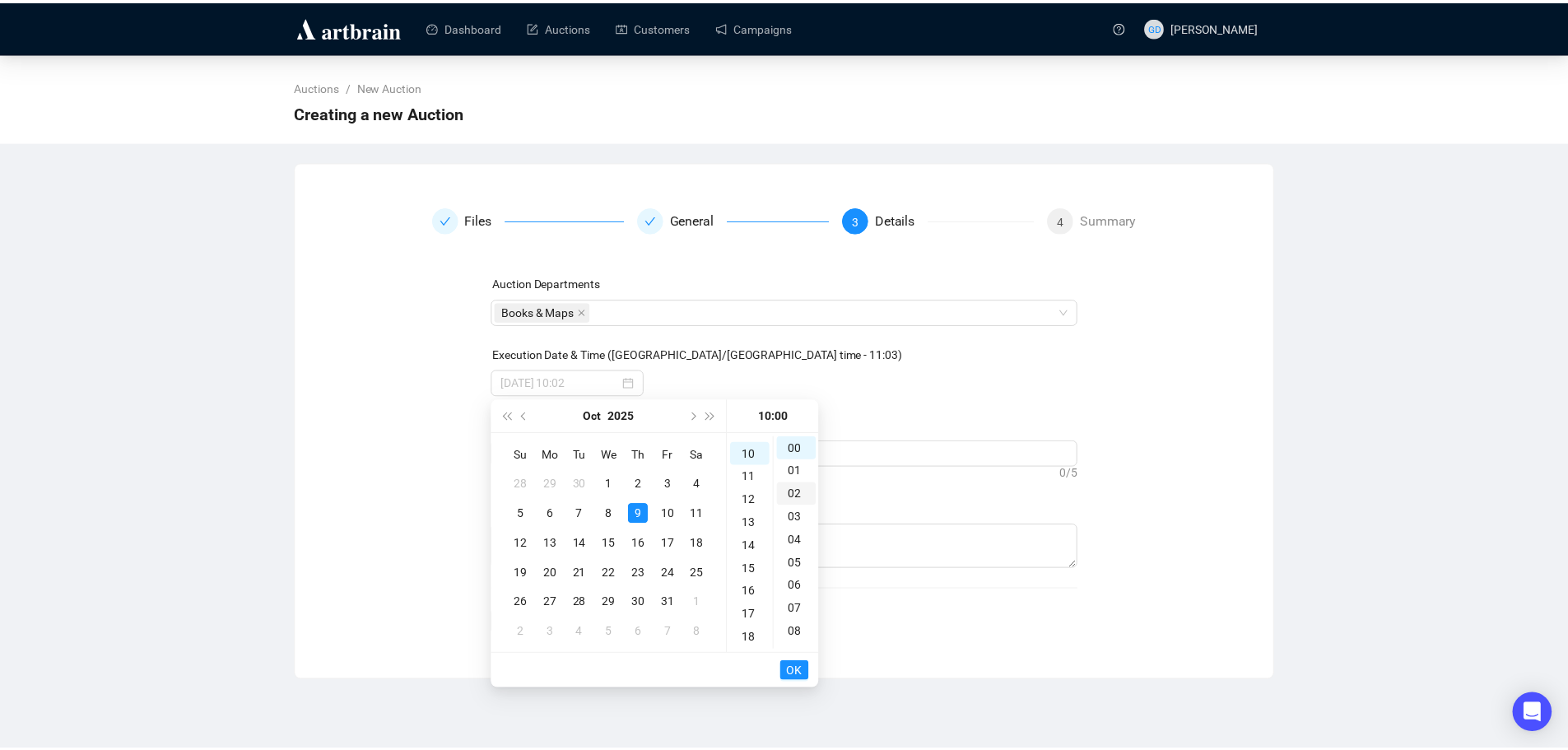
scroll to position [231, 0]
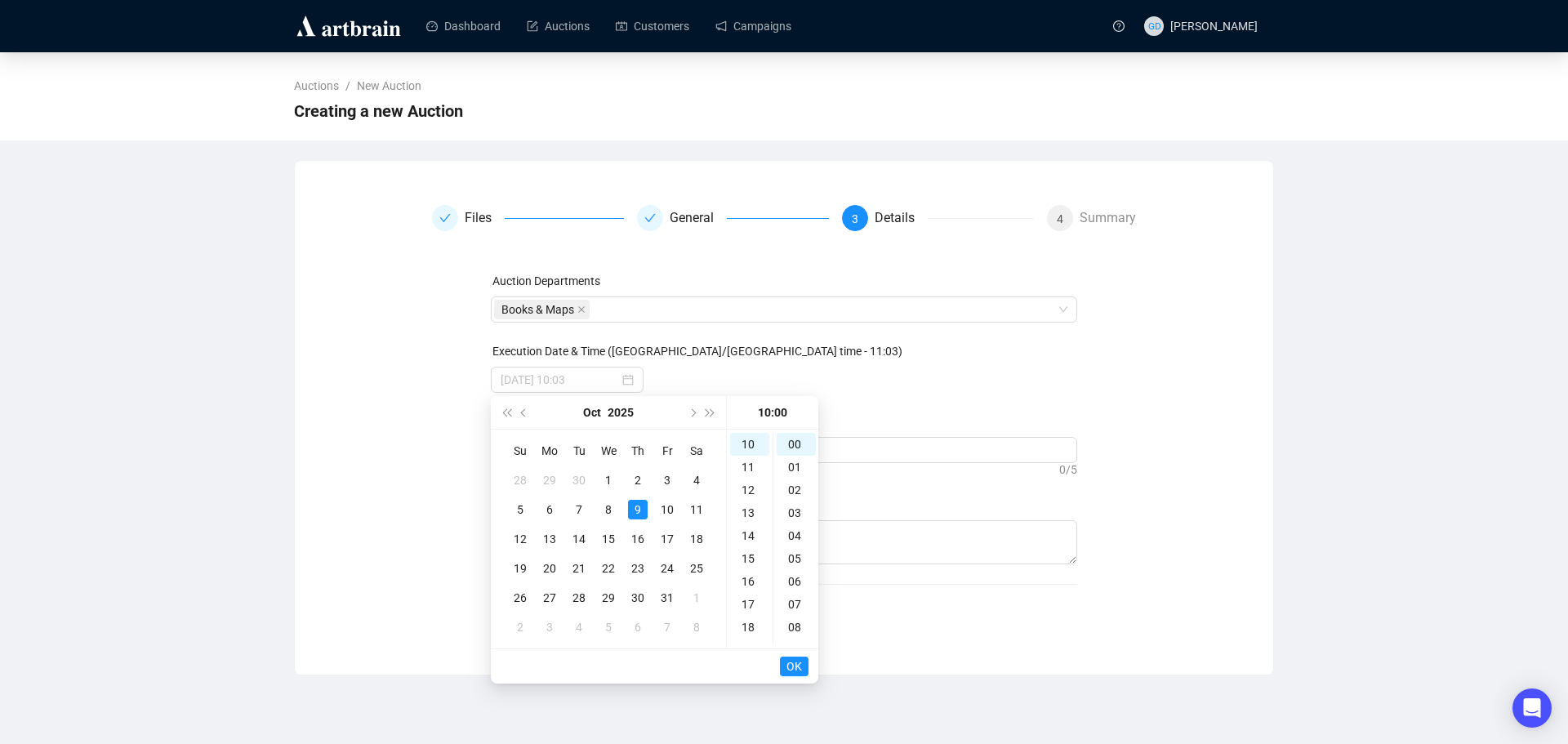
type input "[DATE] 10:00"
click at [796, 668] on span "OK" at bounding box center [794, 666] width 15 height 31
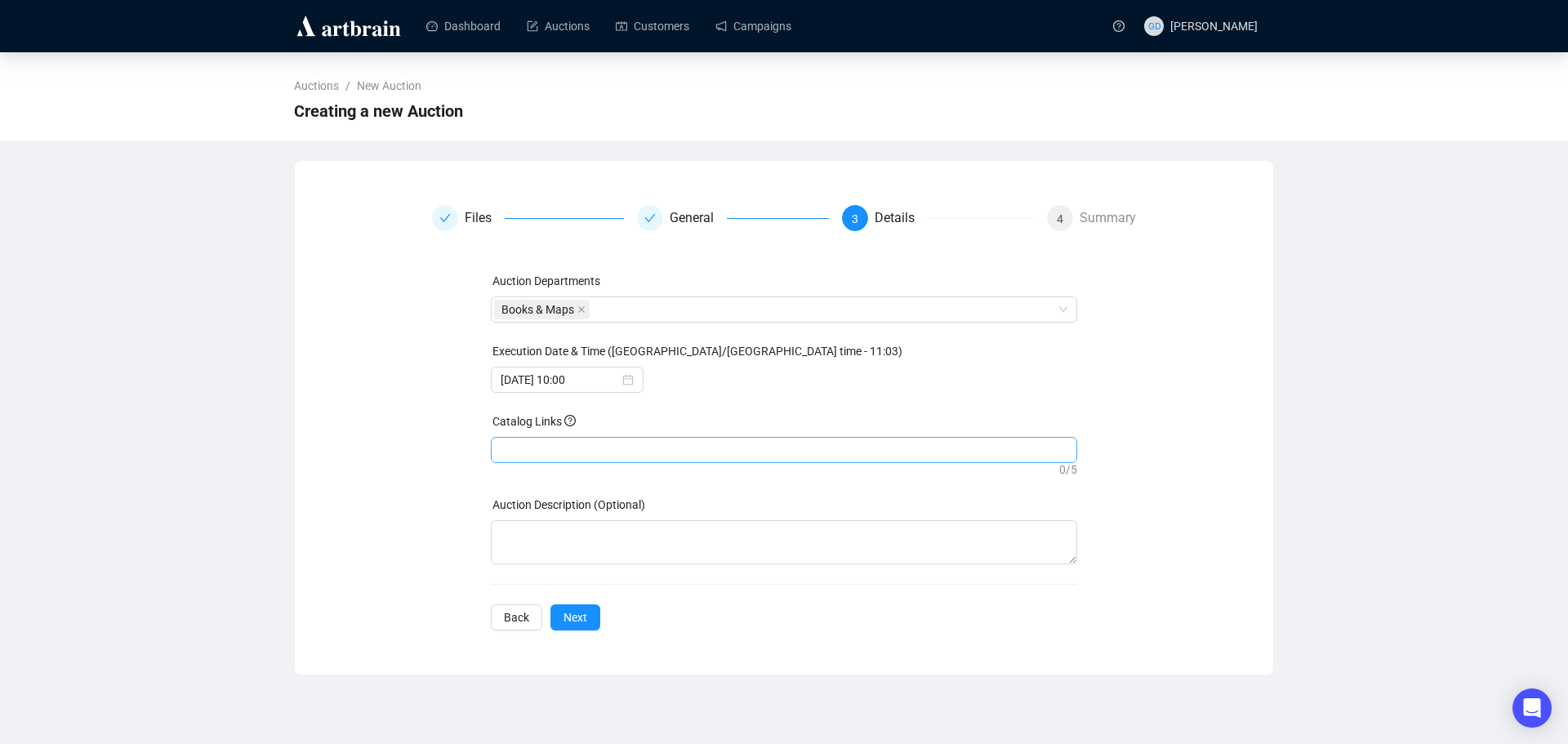
click at [660, 450] on div at bounding box center [784, 449] width 581 height 23
paste input "[URL][DOMAIN_NAME]"
type input "[URL][DOMAIN_NAME]"
click at [574, 630] on button "Next" at bounding box center [575, 617] width 50 height 26
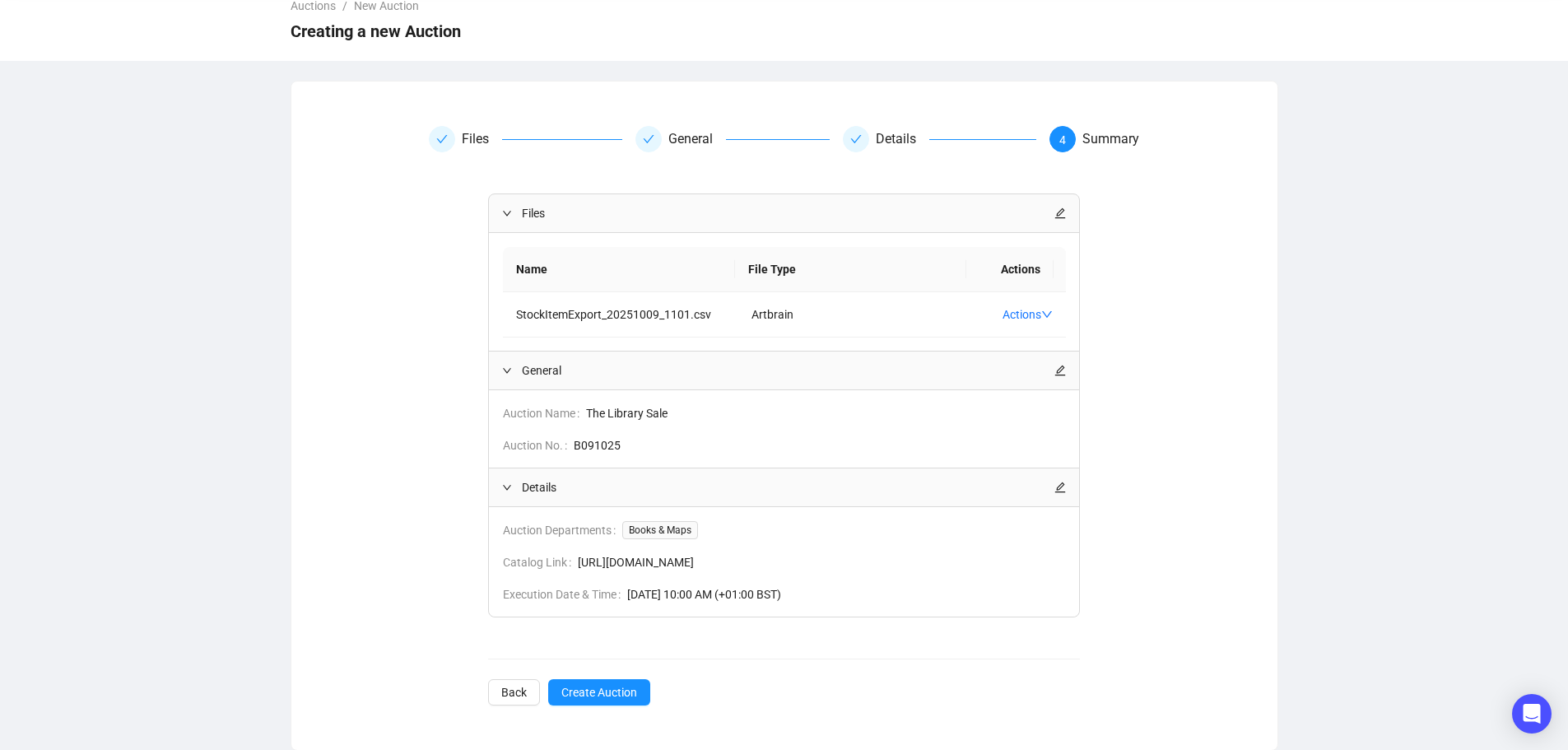
scroll to position [82, 0]
click at [598, 694] on span "Create Auction" at bounding box center [599, 691] width 76 height 18
